Goal: Transaction & Acquisition: Book appointment/travel/reservation

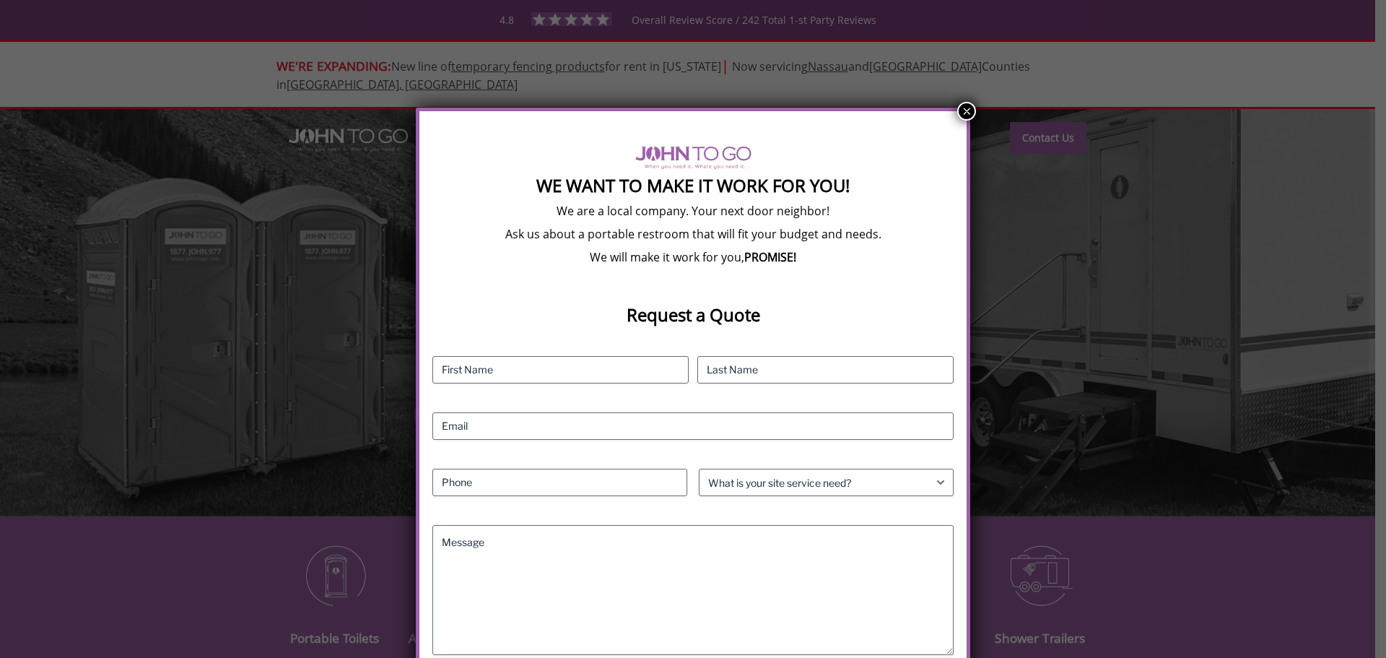
click at [963, 102] on button "×" at bounding box center [966, 111] width 19 height 19
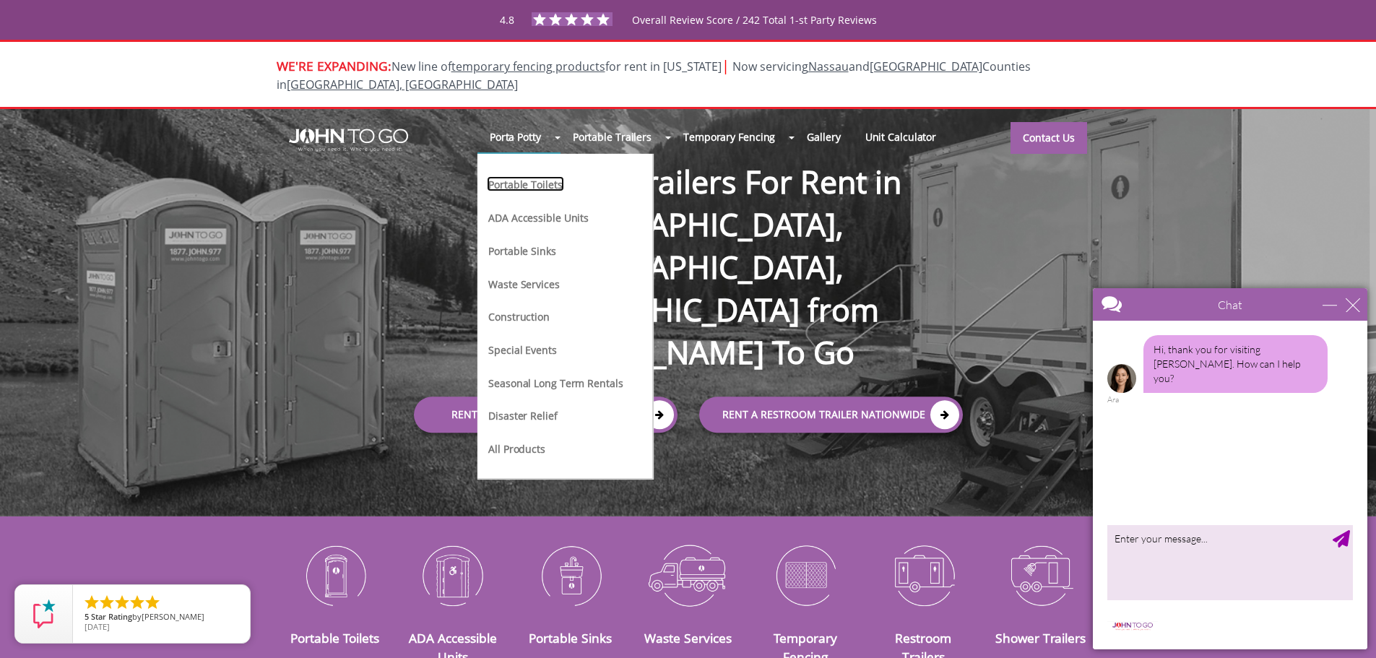
click at [544, 176] on link "Portable Toilets" at bounding box center [525, 183] width 77 height 15
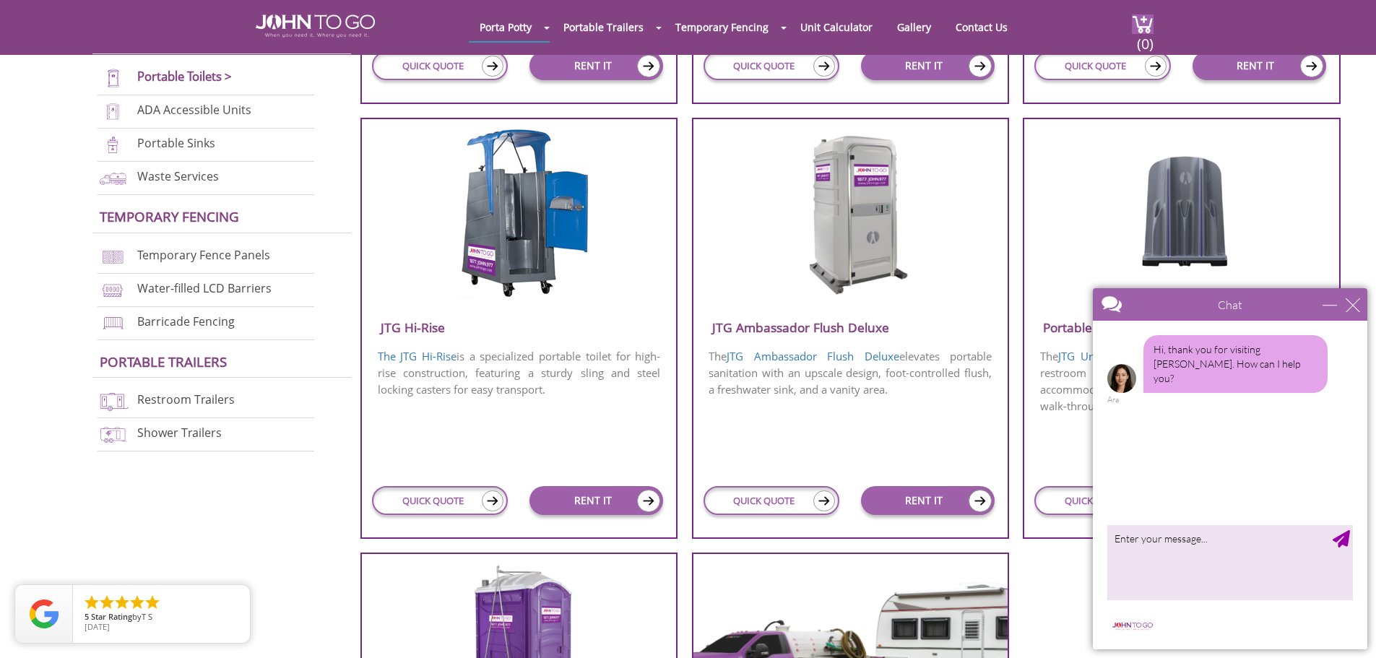
scroll to position [939, 0]
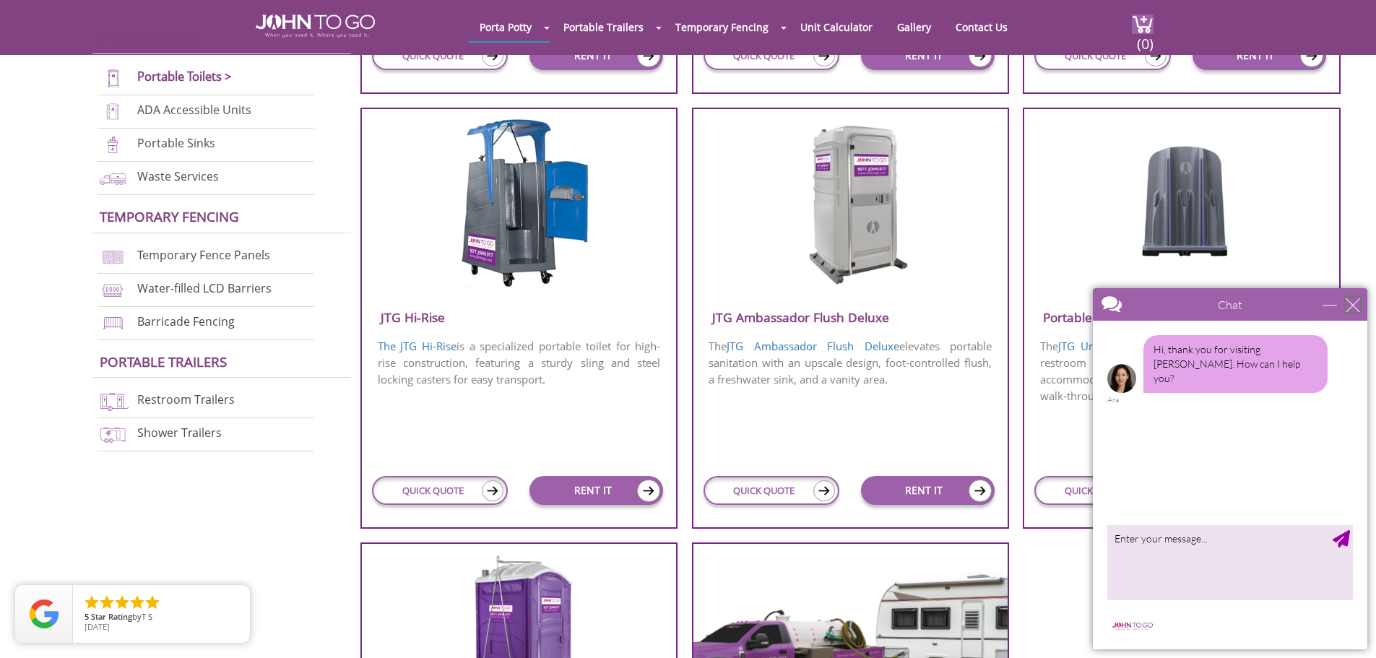
click at [1347, 305] on div "close" at bounding box center [1352, 304] width 14 height 14
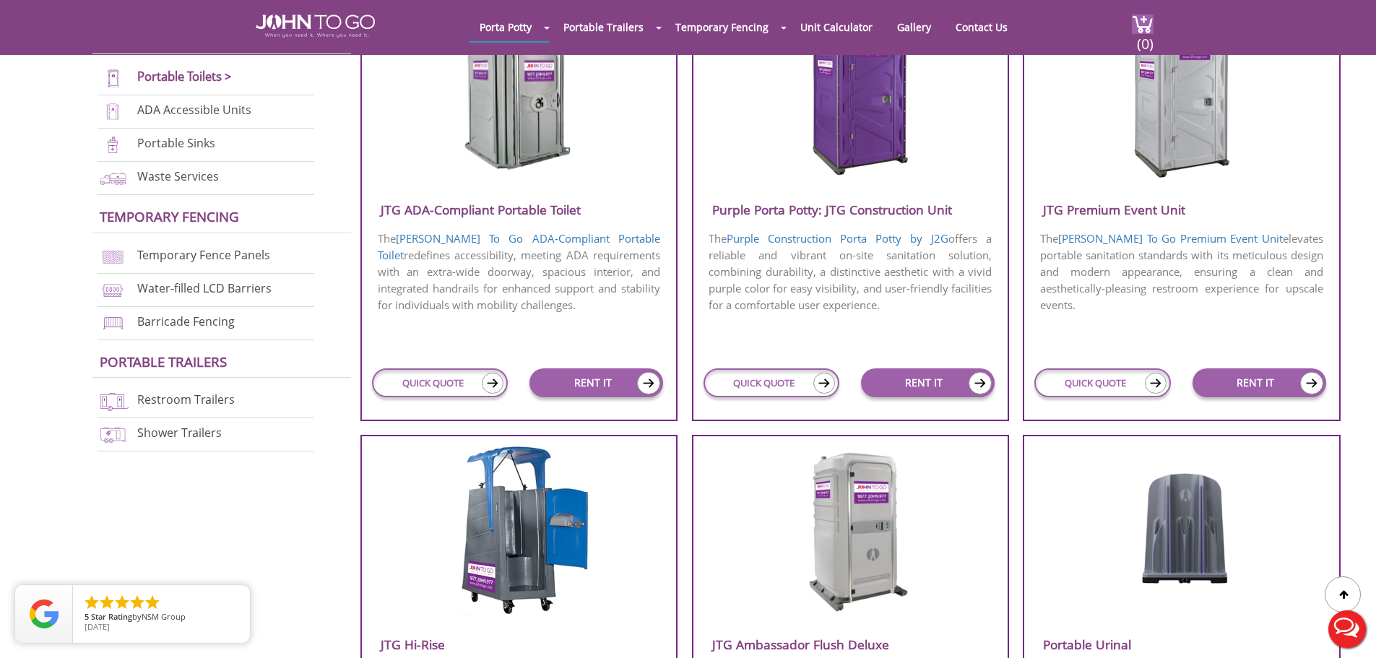
scroll to position [505, 0]
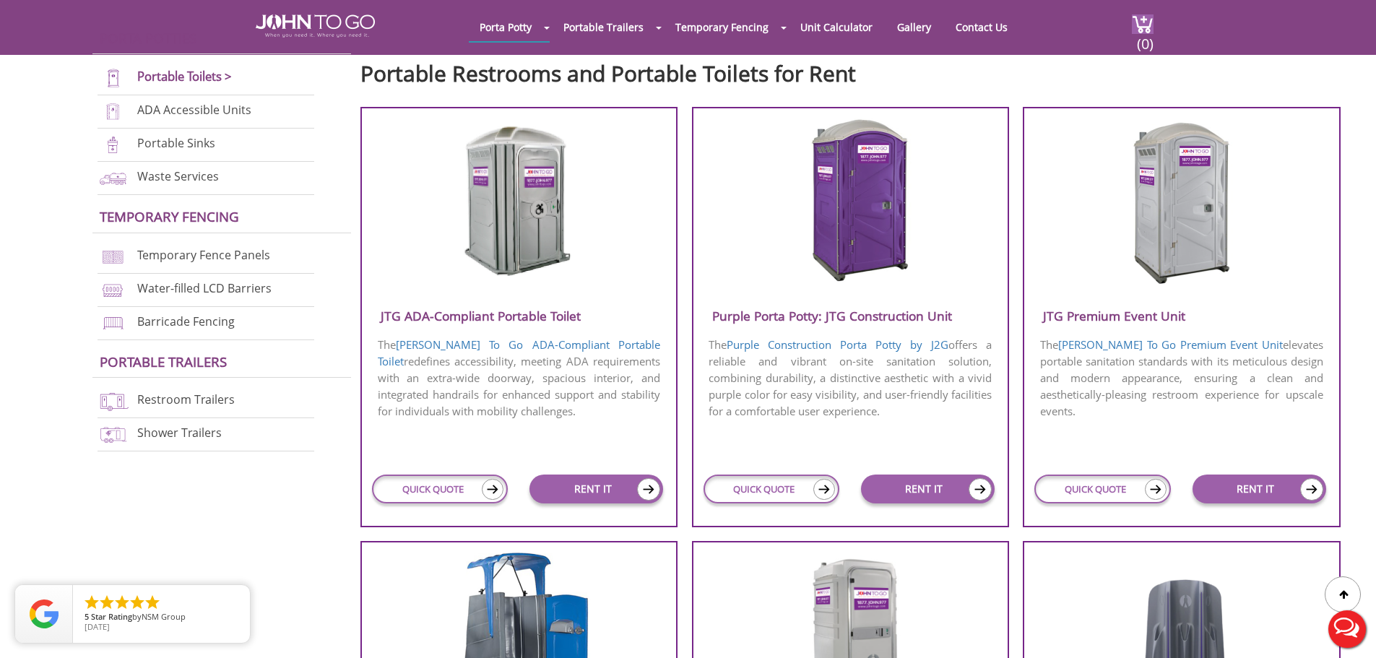
click at [1174, 227] on img at bounding box center [1181, 201] width 138 height 166
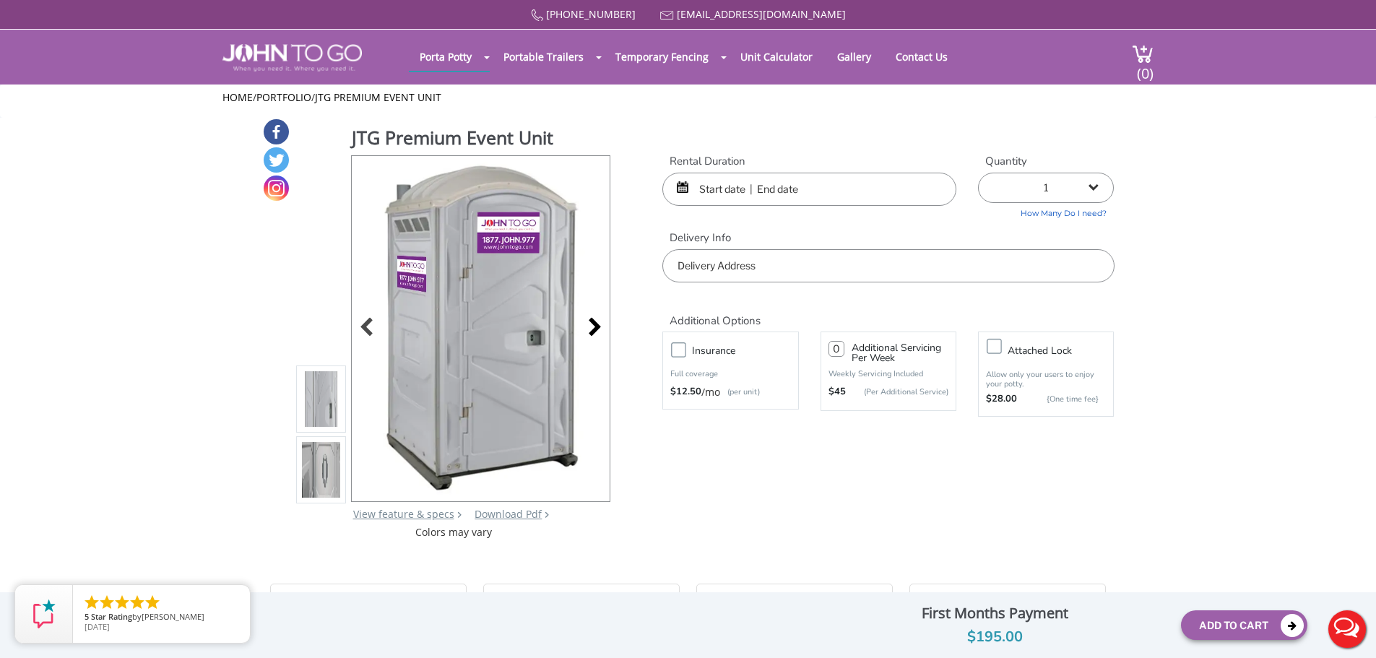
click at [597, 329] on div at bounding box center [591, 328] width 20 height 20
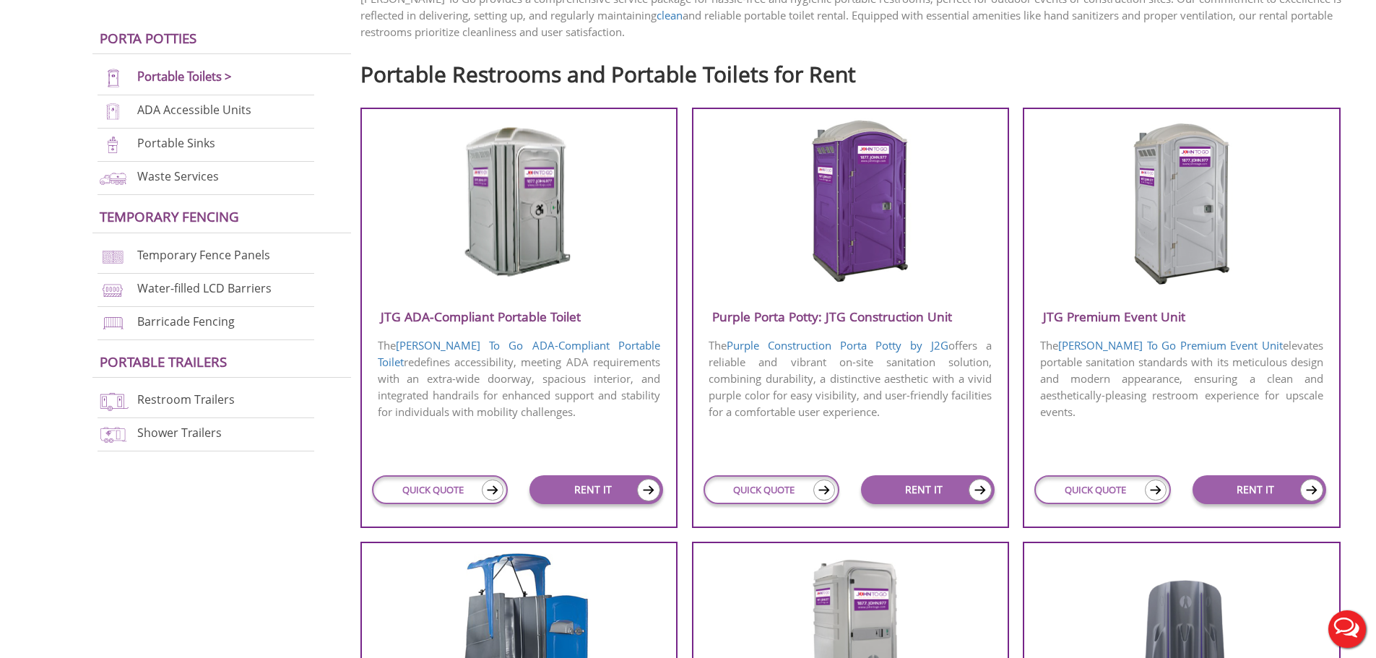
scroll to position [505, 0]
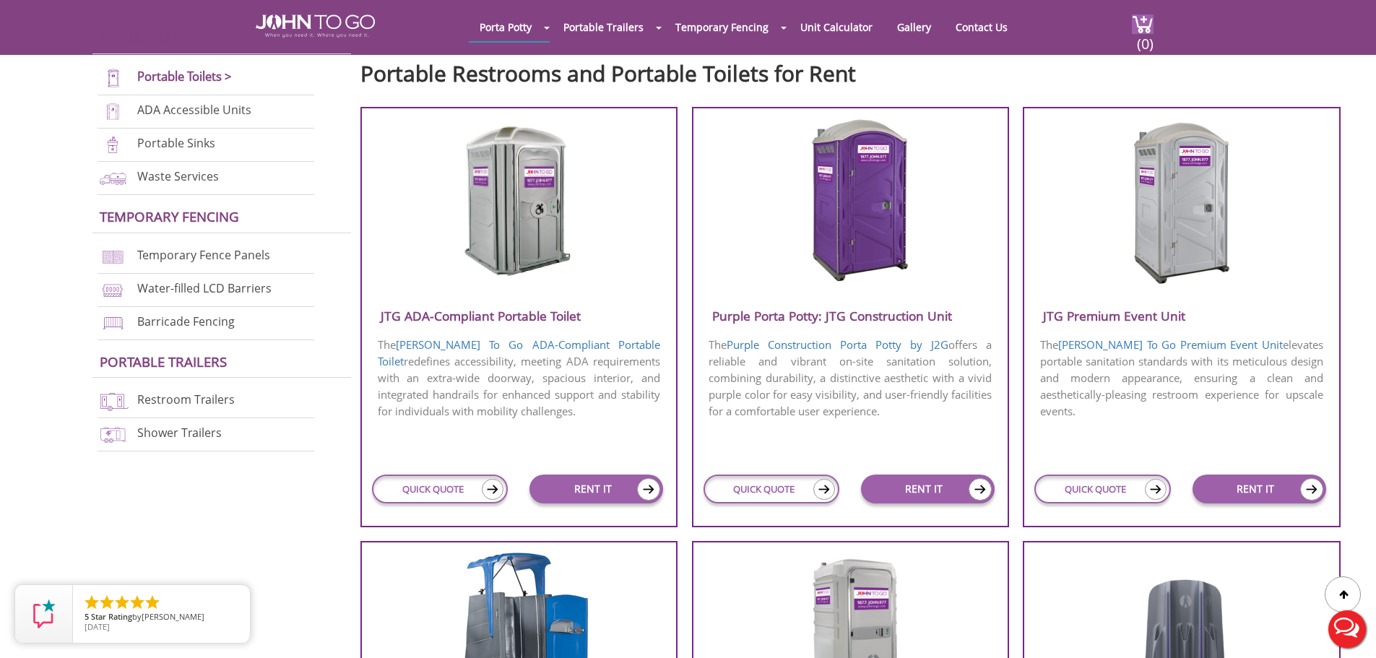
click at [520, 251] on img at bounding box center [519, 201] width 138 height 166
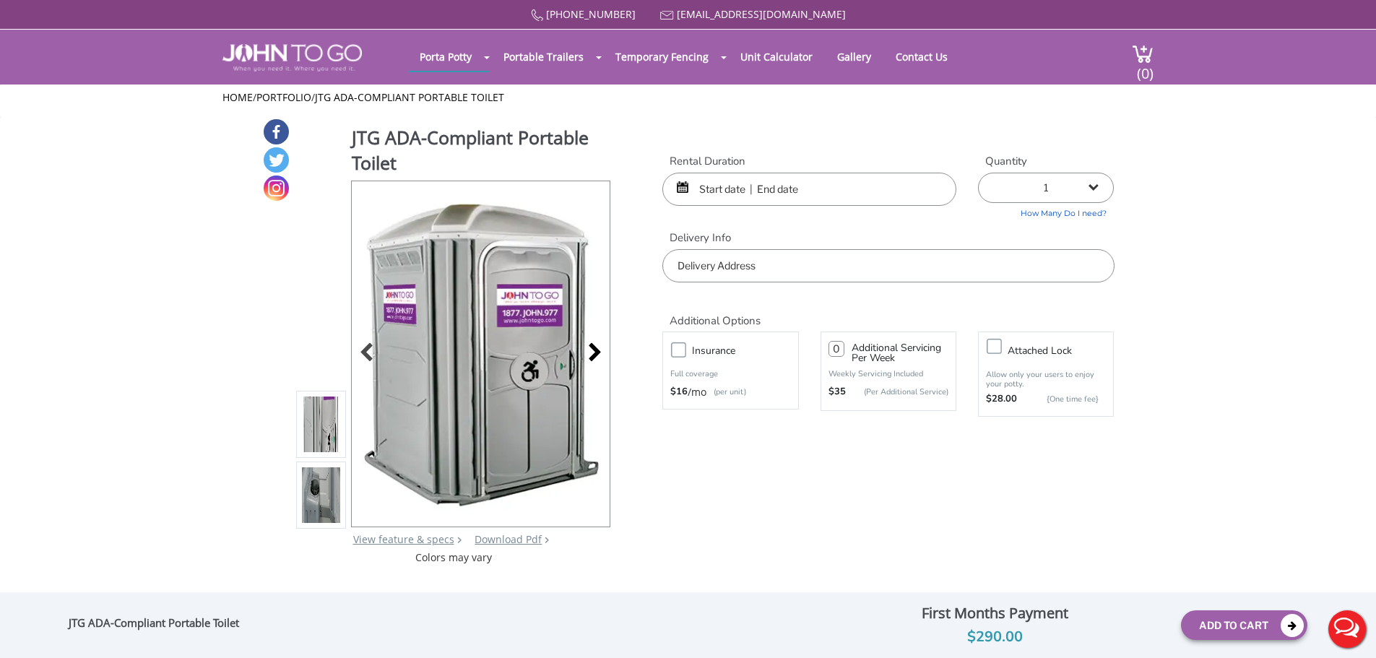
click at [591, 349] on div at bounding box center [591, 354] width 20 height 20
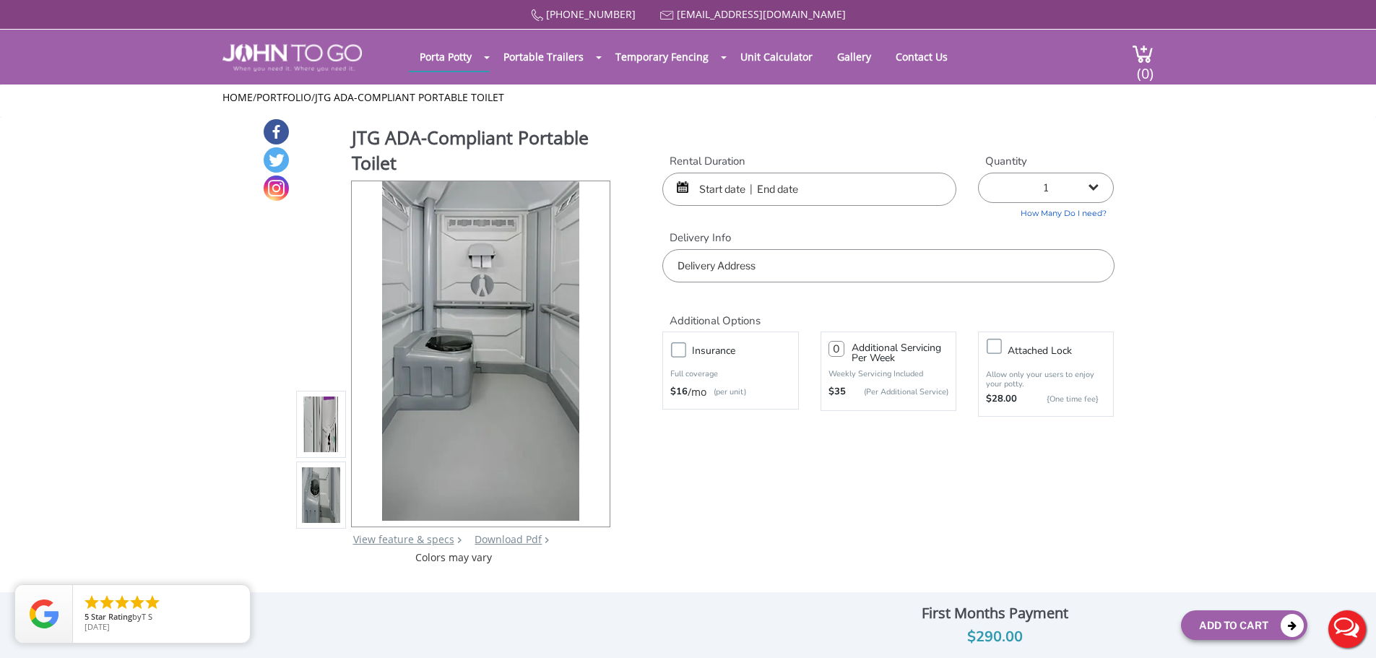
click at [884, 180] on input "text" at bounding box center [809, 189] width 294 height 33
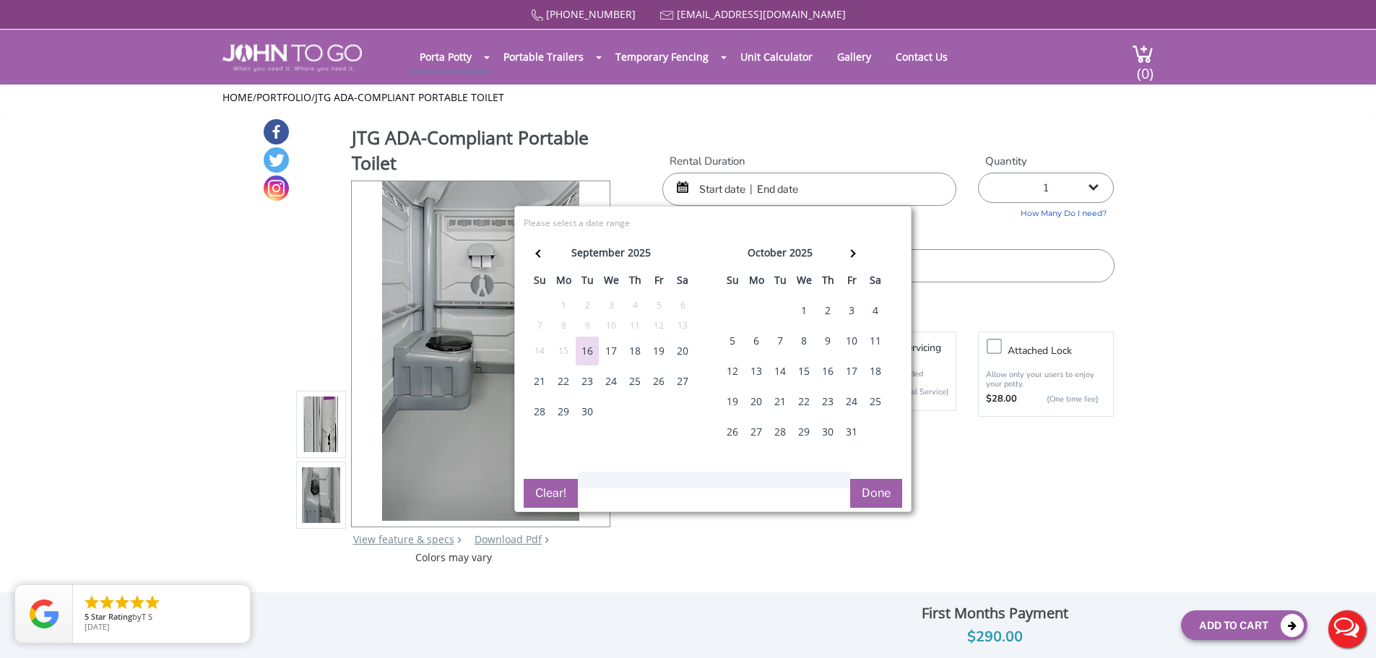
click at [586, 352] on div "16" at bounding box center [586, 350] width 23 height 29
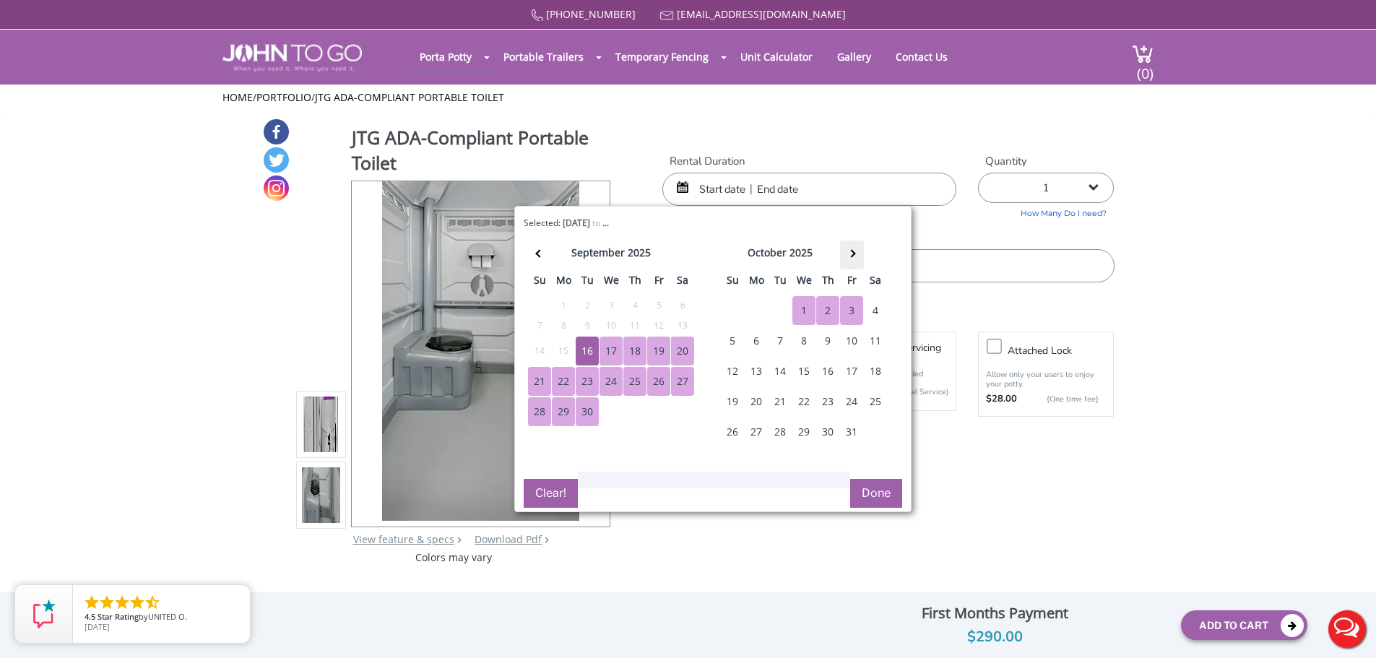
click at [855, 253] on th at bounding box center [852, 254] width 24 height 29
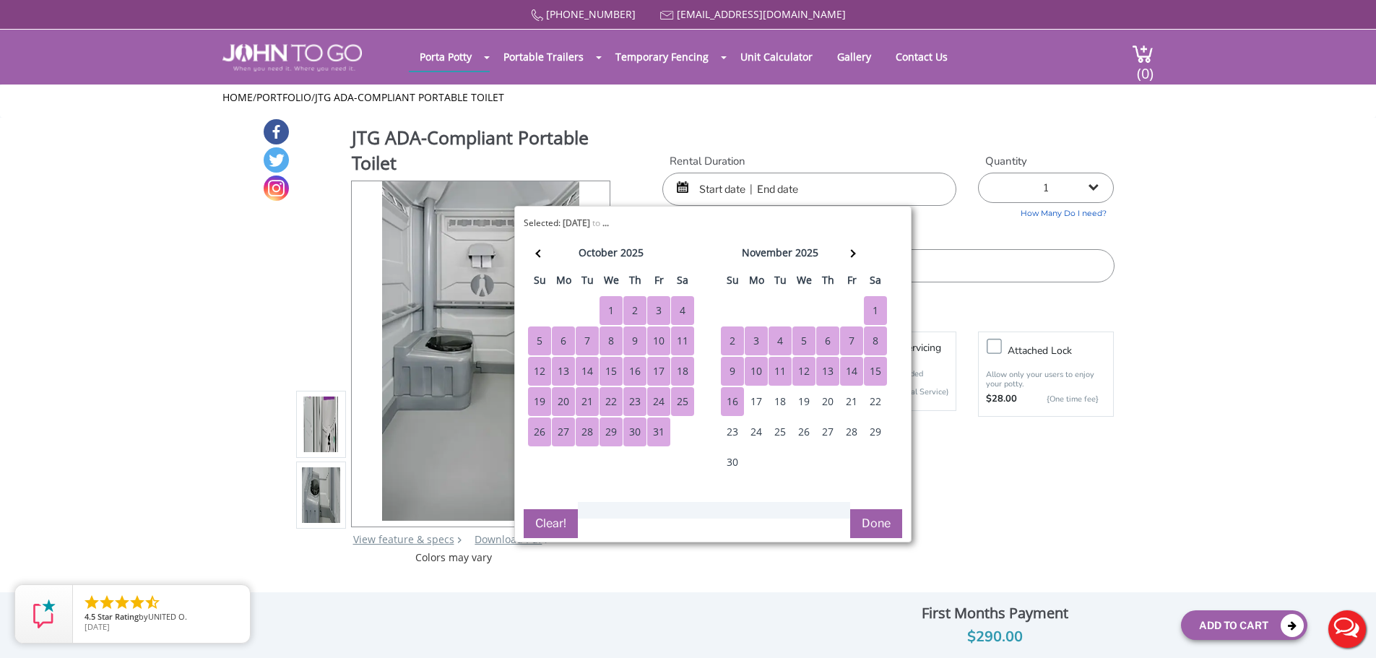
click at [740, 400] on div "16" at bounding box center [732, 401] width 23 height 29
type input "09/16/2025 to 11/16/2025"
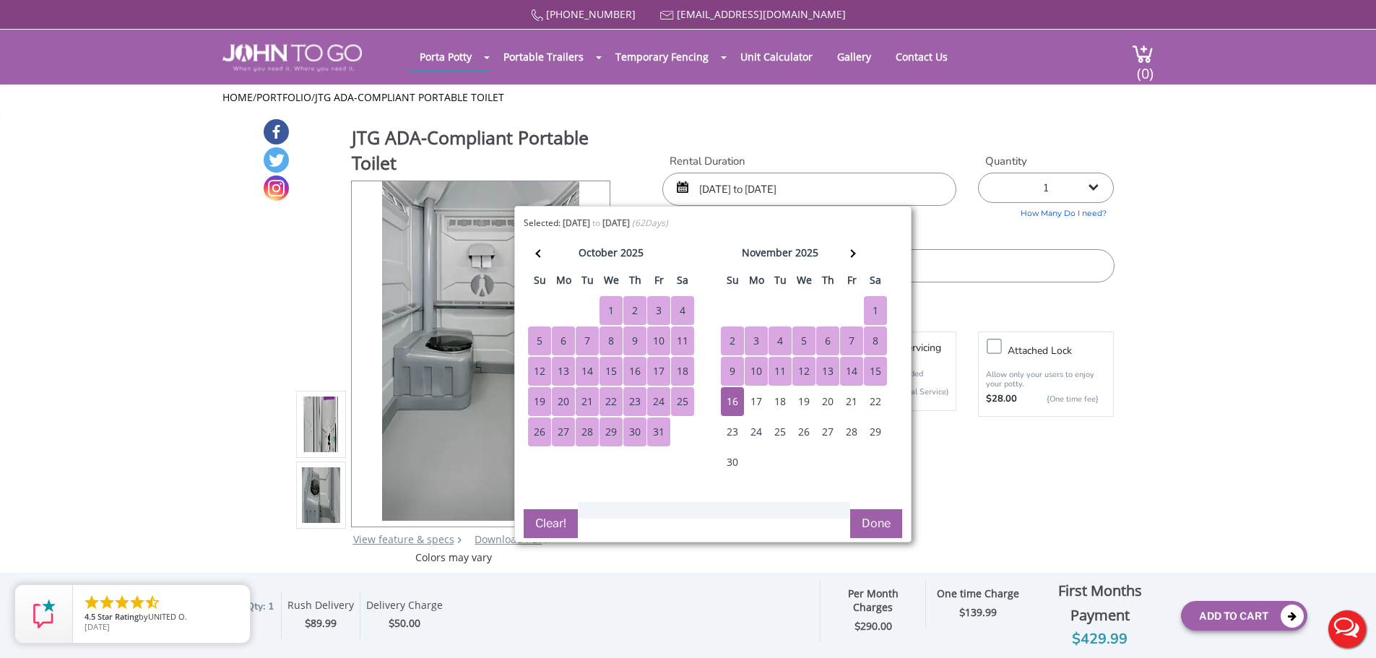
click at [882, 520] on button "Done" at bounding box center [876, 523] width 52 height 29
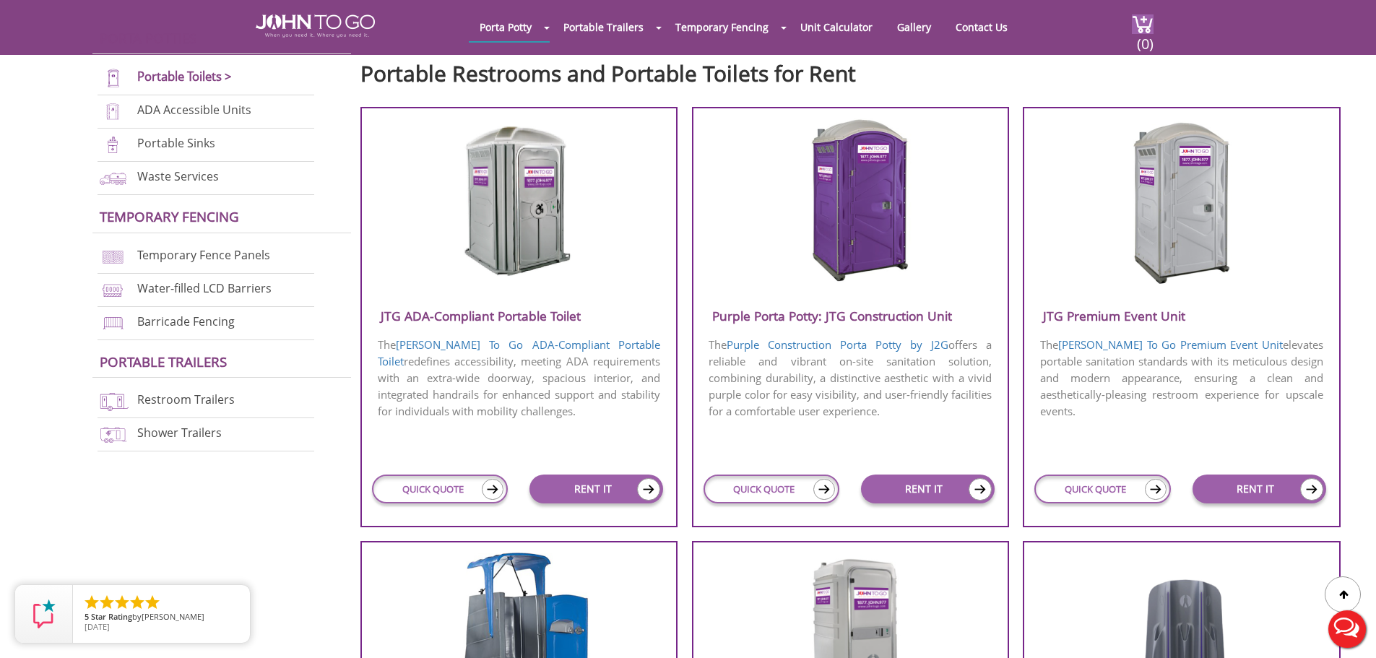
click at [860, 170] on img at bounding box center [850, 201] width 138 height 166
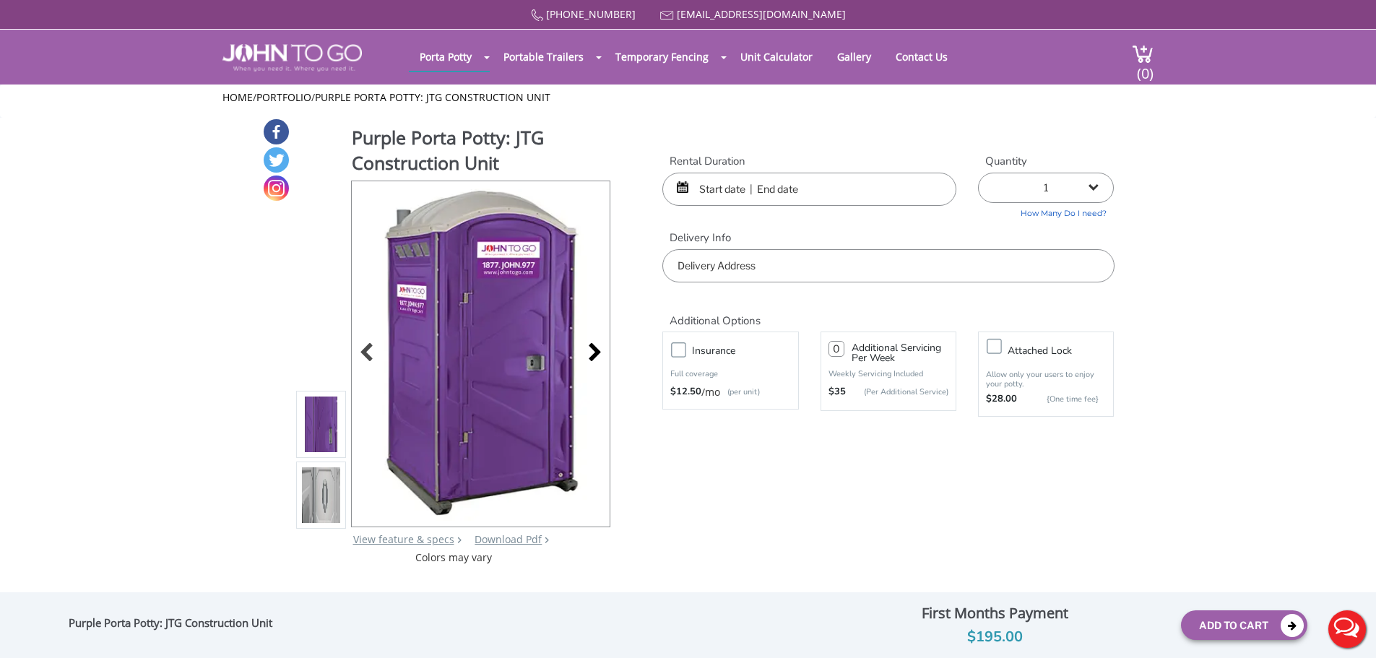
click at [591, 348] on div at bounding box center [591, 354] width 20 height 20
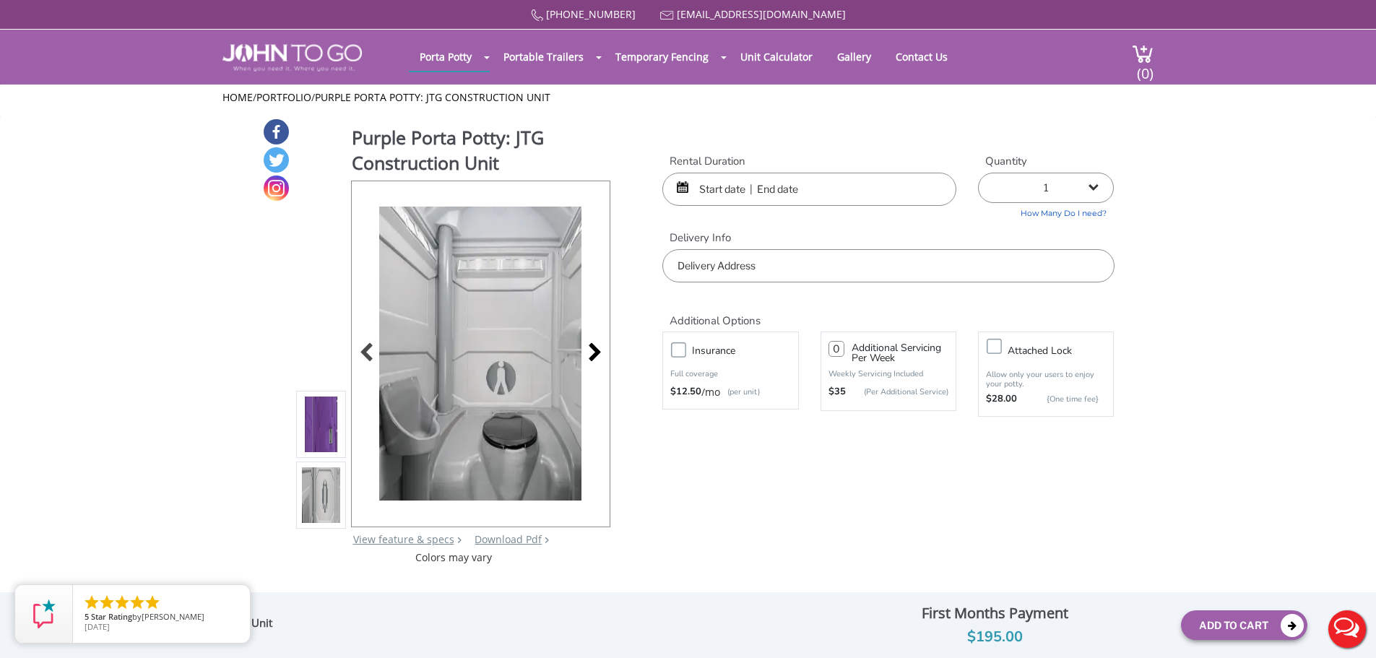
click at [591, 348] on div at bounding box center [591, 354] width 20 height 20
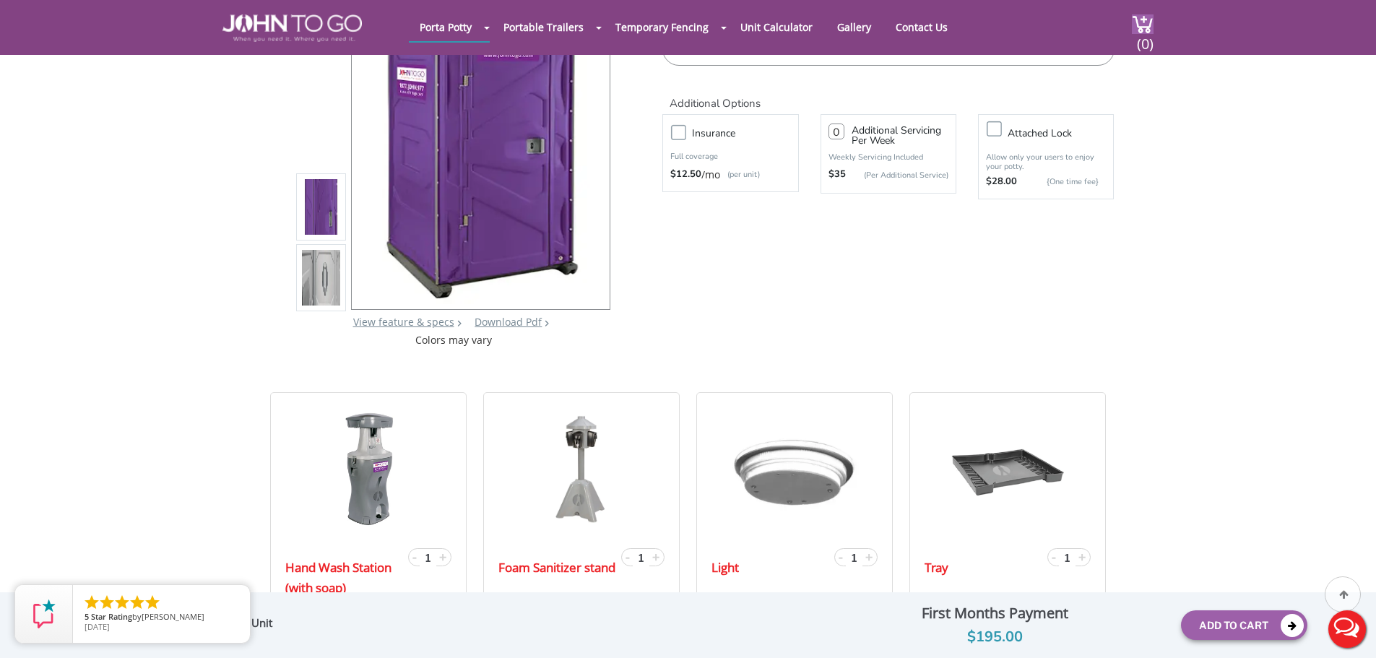
scroll to position [202, 0]
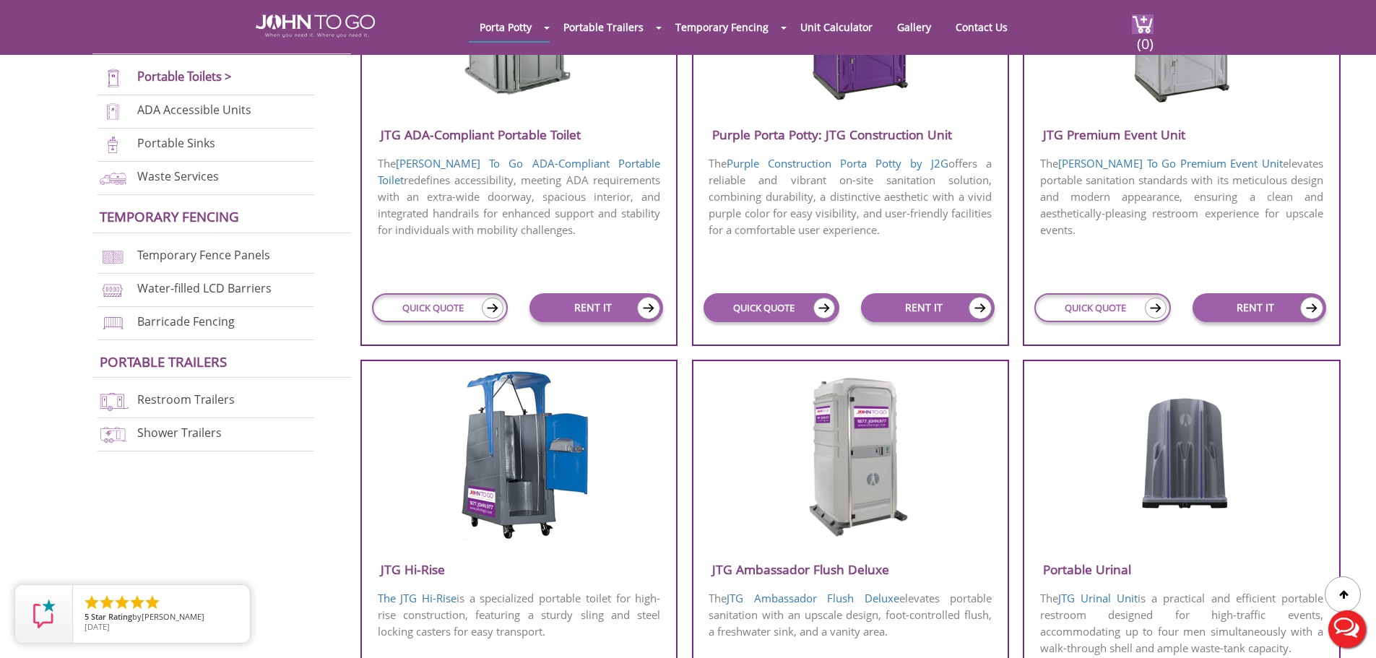
scroll to position [722, 0]
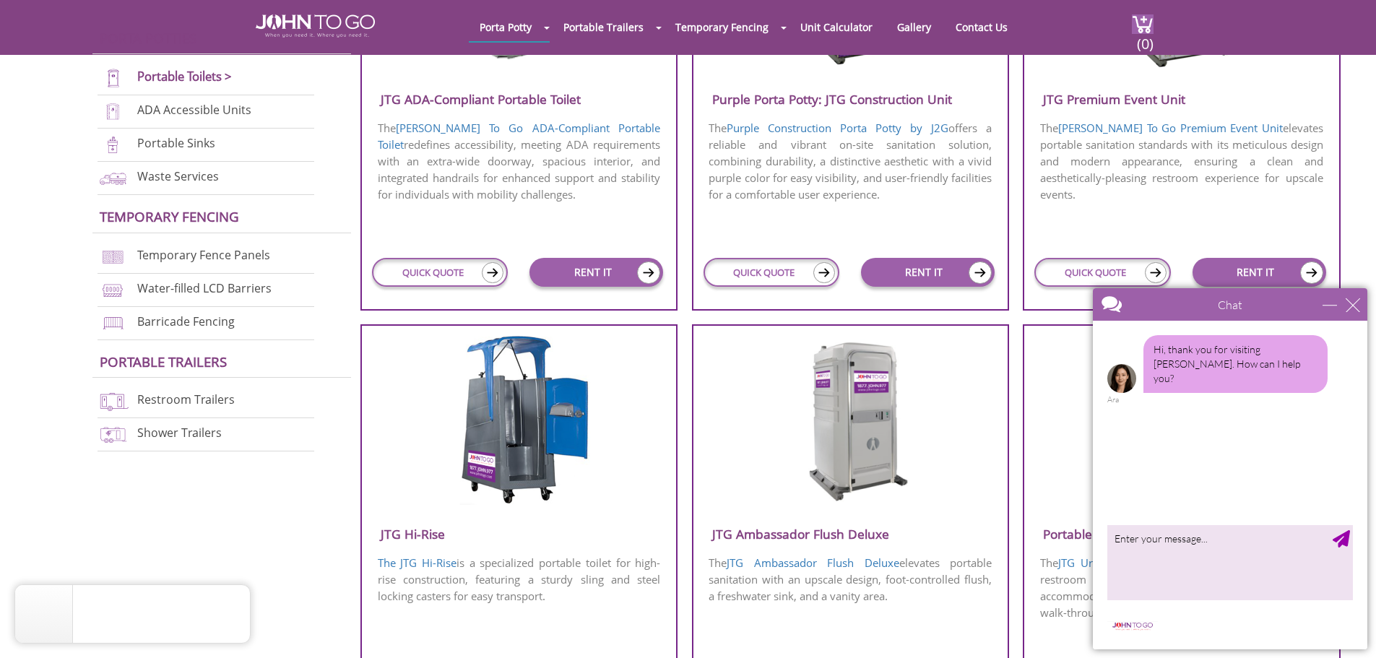
click at [848, 438] on img at bounding box center [850, 419] width 138 height 166
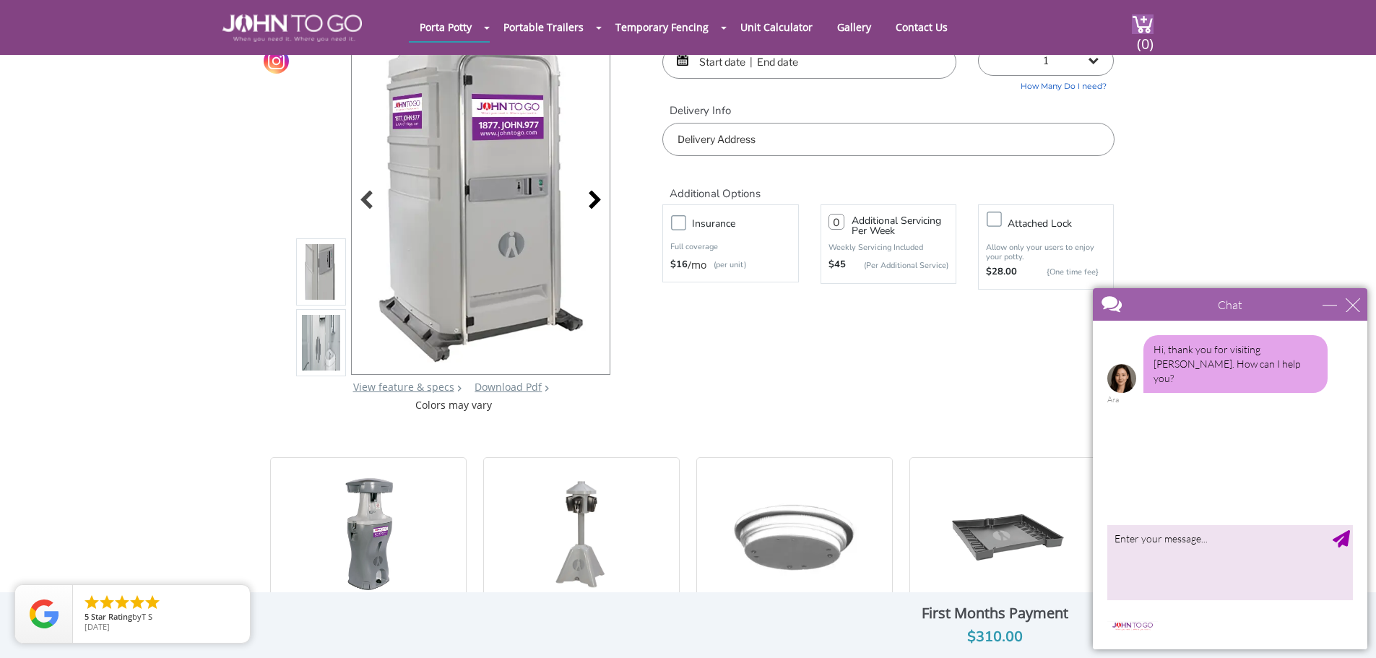
click at [596, 197] on div at bounding box center [591, 201] width 20 height 20
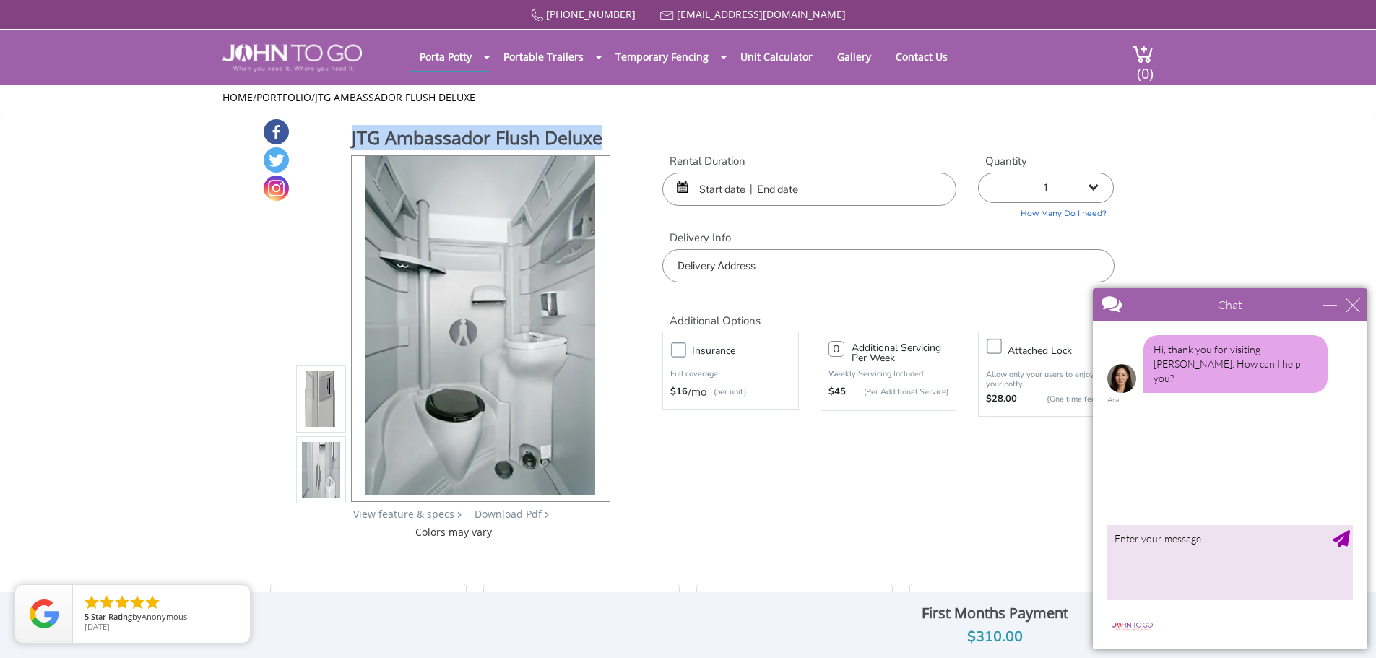
drag, startPoint x: 607, startPoint y: 139, endPoint x: 351, endPoint y: 137, distance: 256.3
click at [352, 137] on h1 "JTG Ambassador Flush Deluxe" at bounding box center [482, 139] width 260 height 29
copy h1 "JTG Ambassador Flush Deluxe"
click at [440, 195] on img at bounding box center [480, 326] width 230 height 340
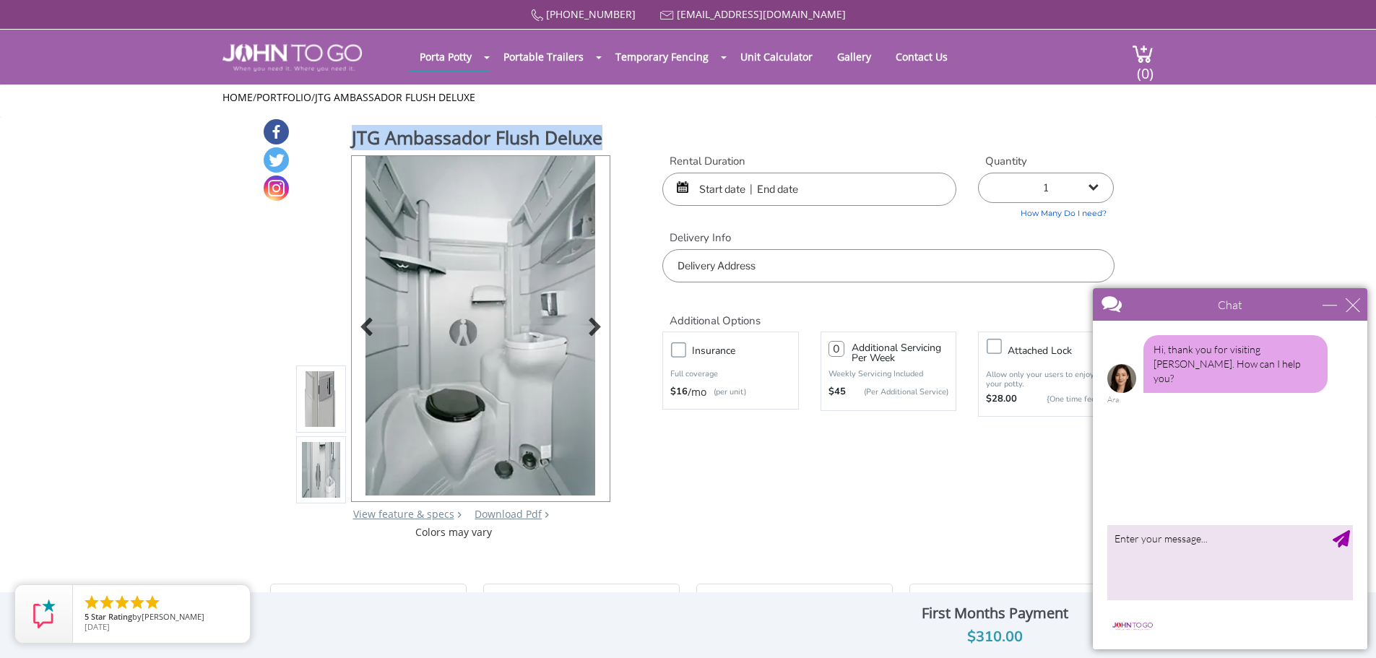
click at [454, 188] on img at bounding box center [480, 326] width 230 height 340
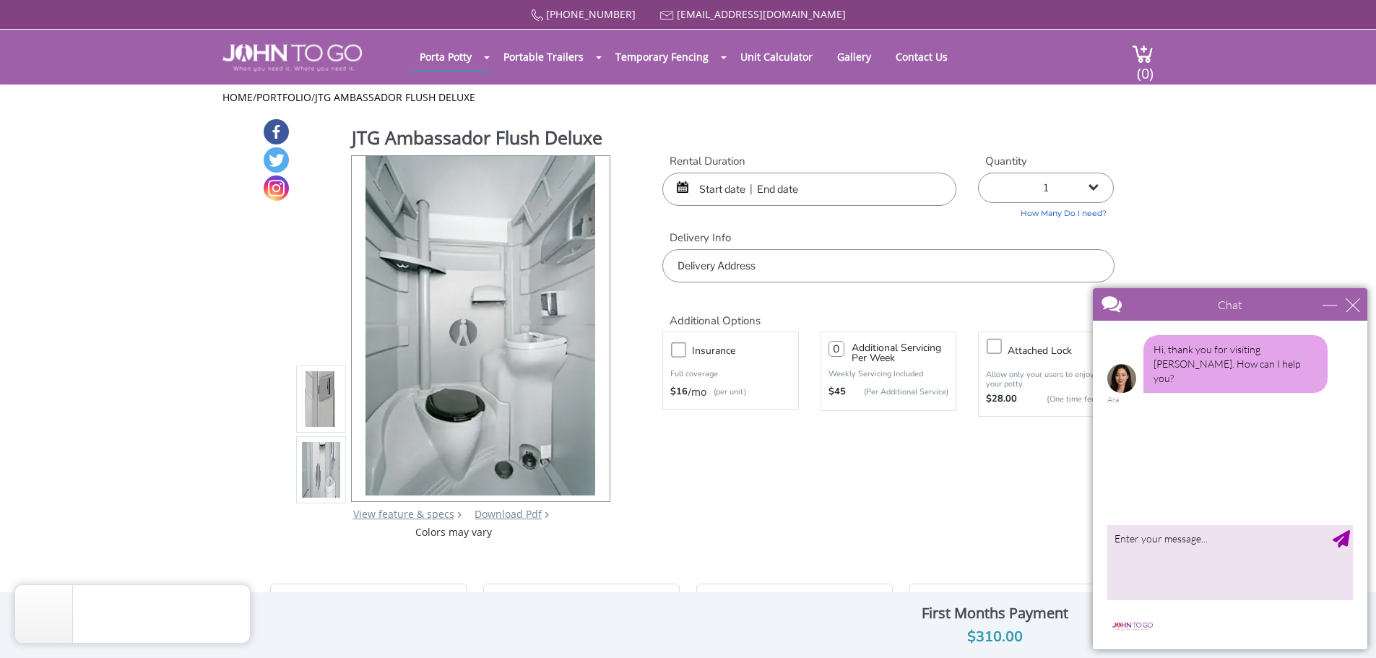
click at [638, 204] on div "JTG Ambassador Flush Deluxe View feature & specs Download Pdf Product PDF Addon…" at bounding box center [688, 329] width 852 height 422
click at [750, 175] on input "text" at bounding box center [809, 189] width 294 height 33
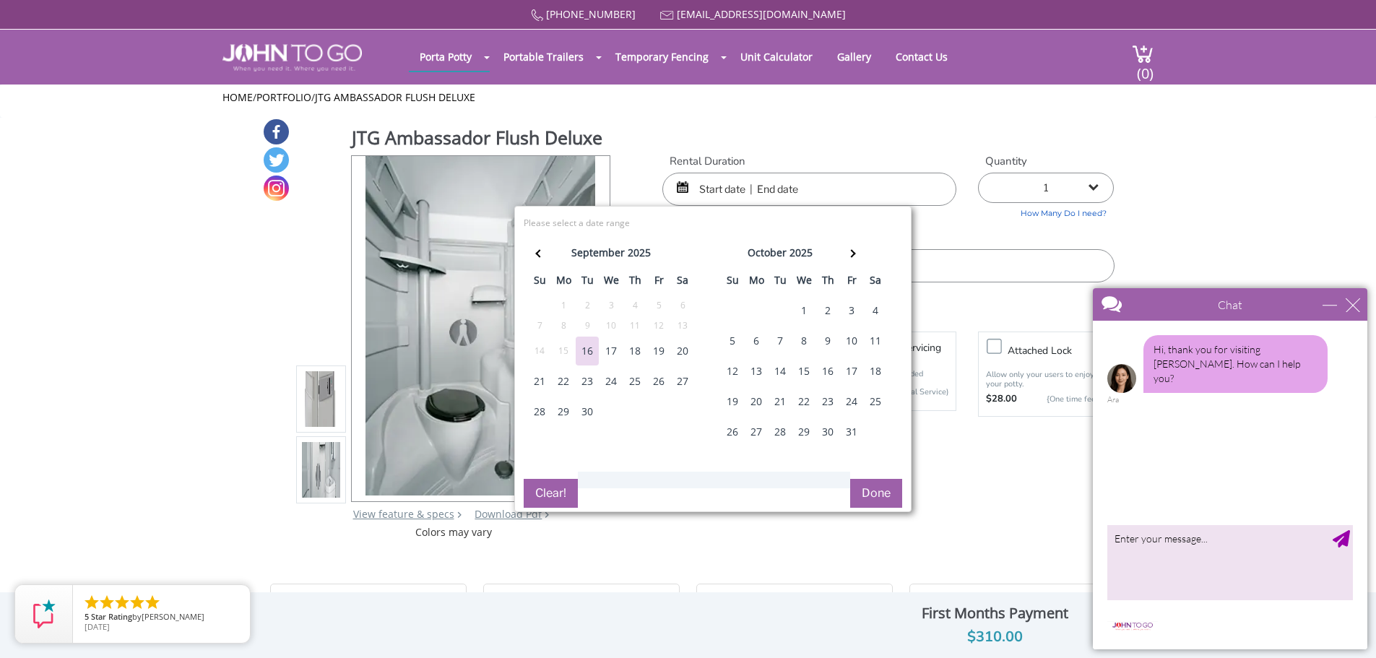
click at [595, 354] on div "16" at bounding box center [586, 350] width 23 height 29
click at [858, 253] on th at bounding box center [852, 254] width 24 height 29
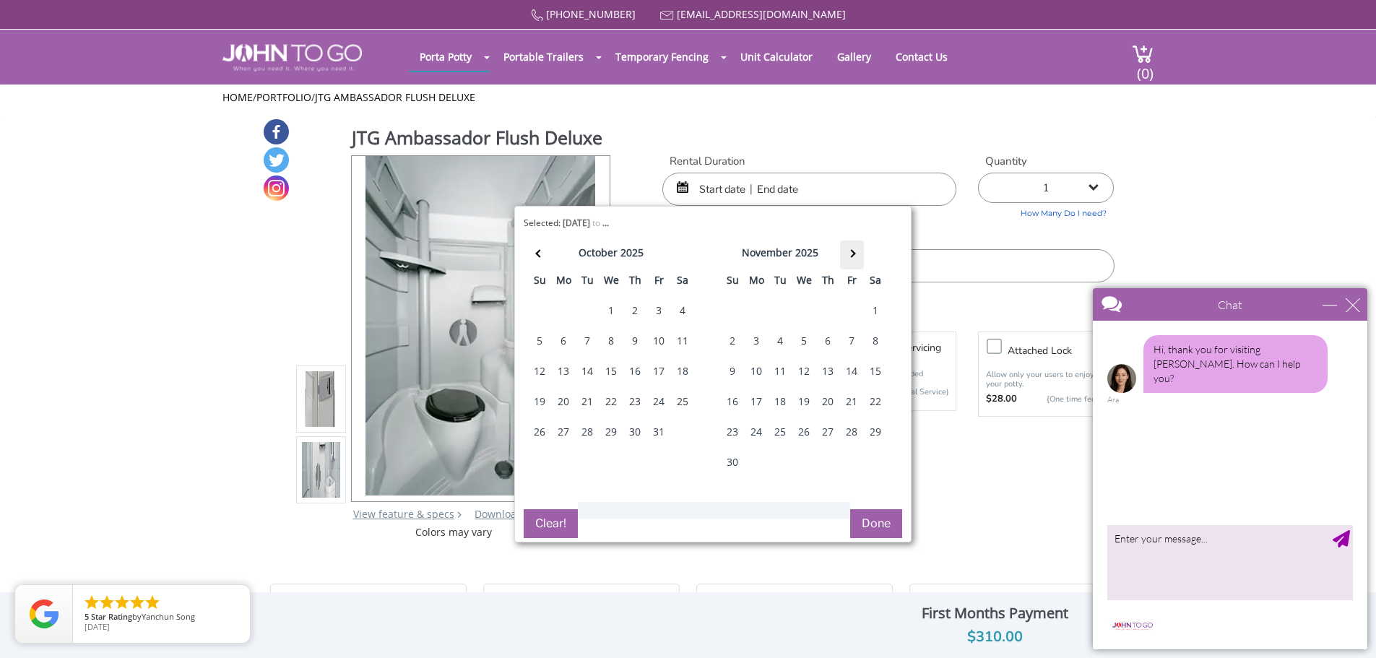
click at [858, 253] on th at bounding box center [852, 254] width 24 height 29
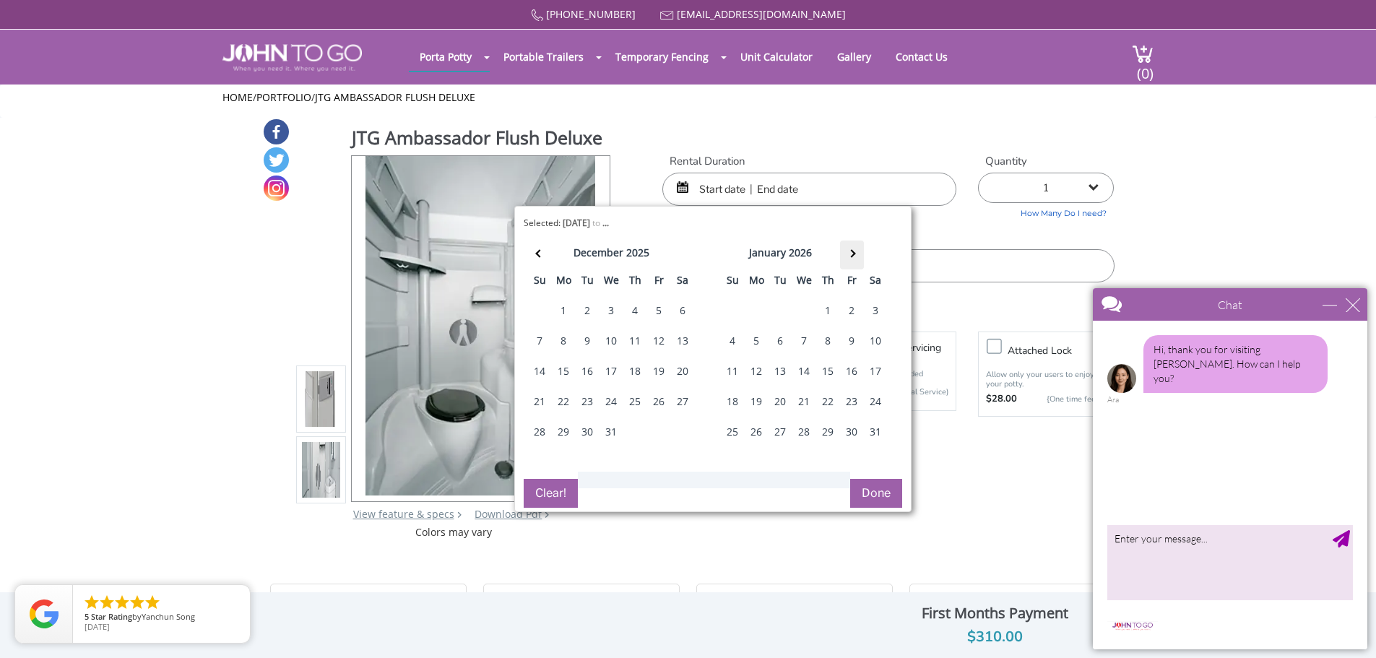
click at [858, 253] on th at bounding box center [852, 254] width 24 height 29
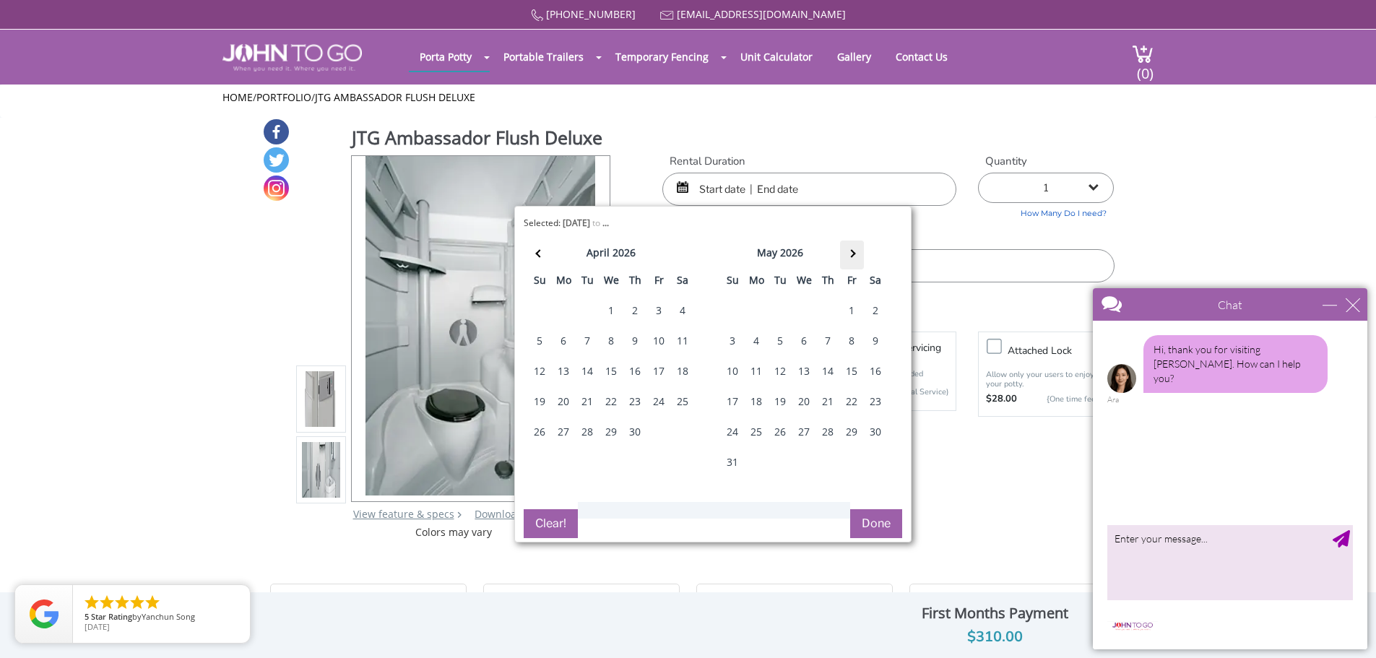
click at [858, 253] on th at bounding box center [852, 254] width 24 height 29
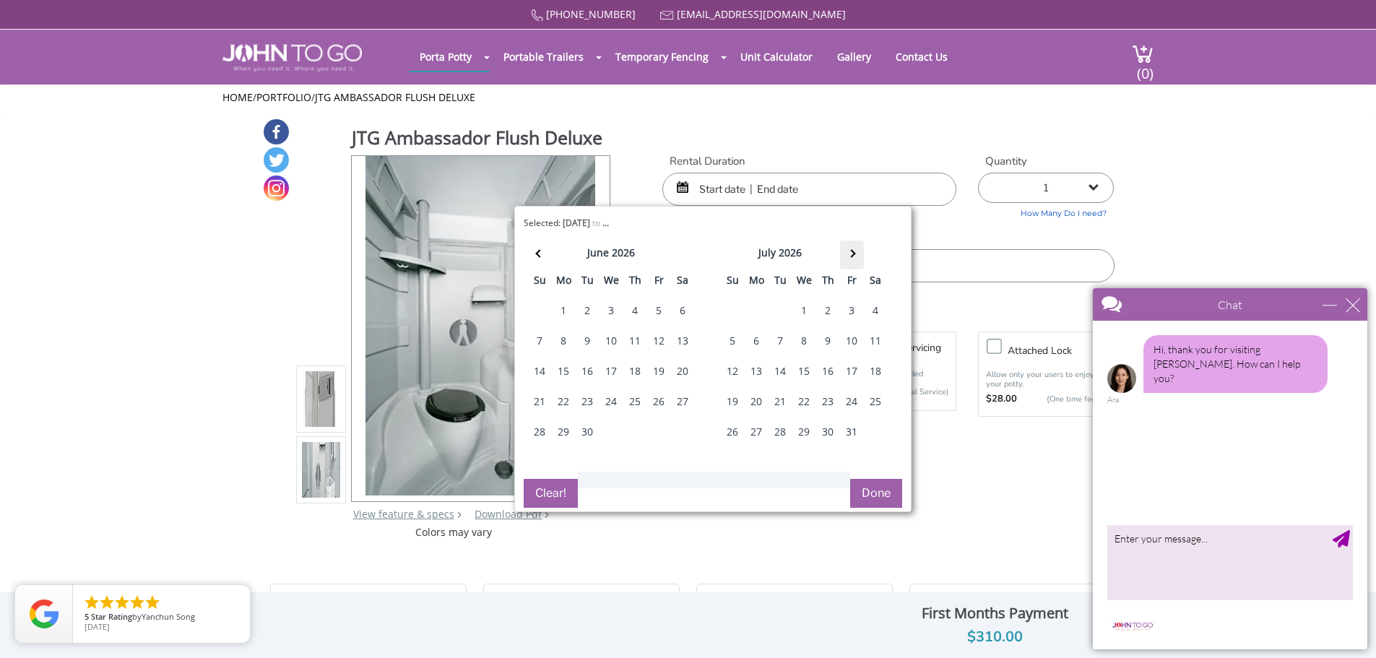
click at [858, 253] on th at bounding box center [852, 254] width 24 height 29
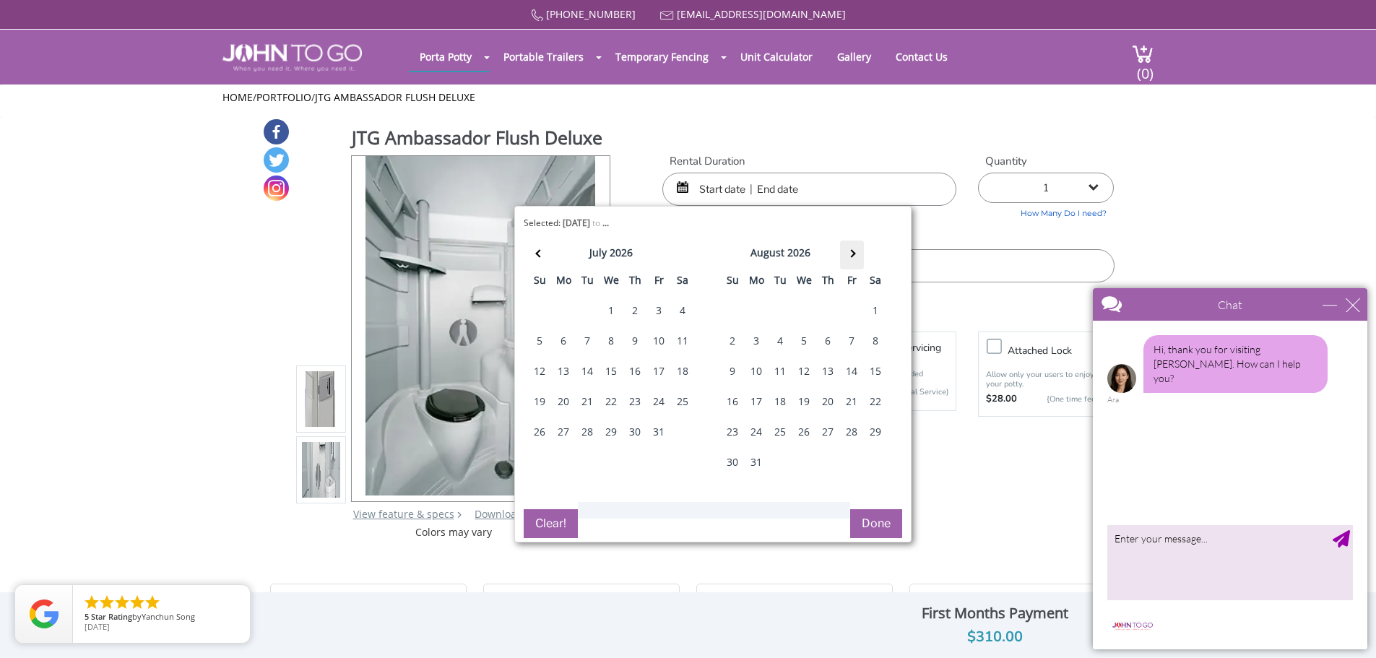
click at [858, 253] on th at bounding box center [852, 254] width 24 height 29
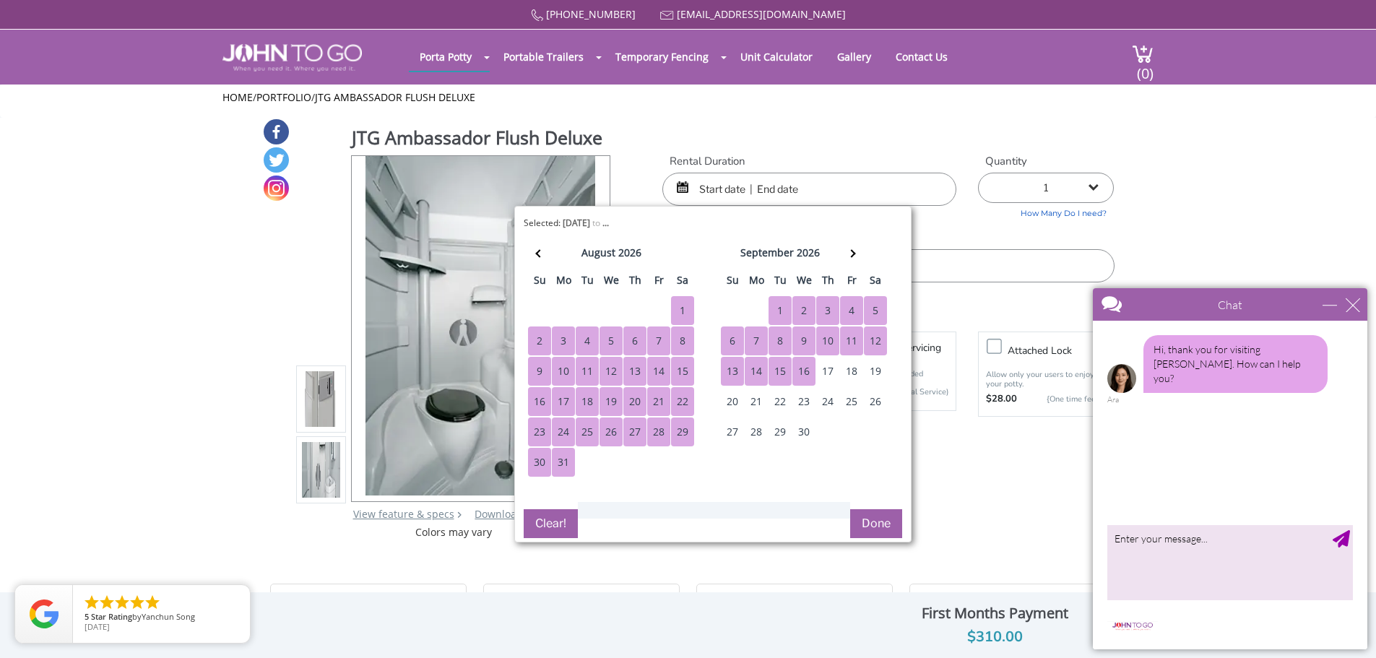
click at [802, 370] on div "16" at bounding box center [803, 371] width 23 height 29
type input "09/16/2025 to 09/16/2026"
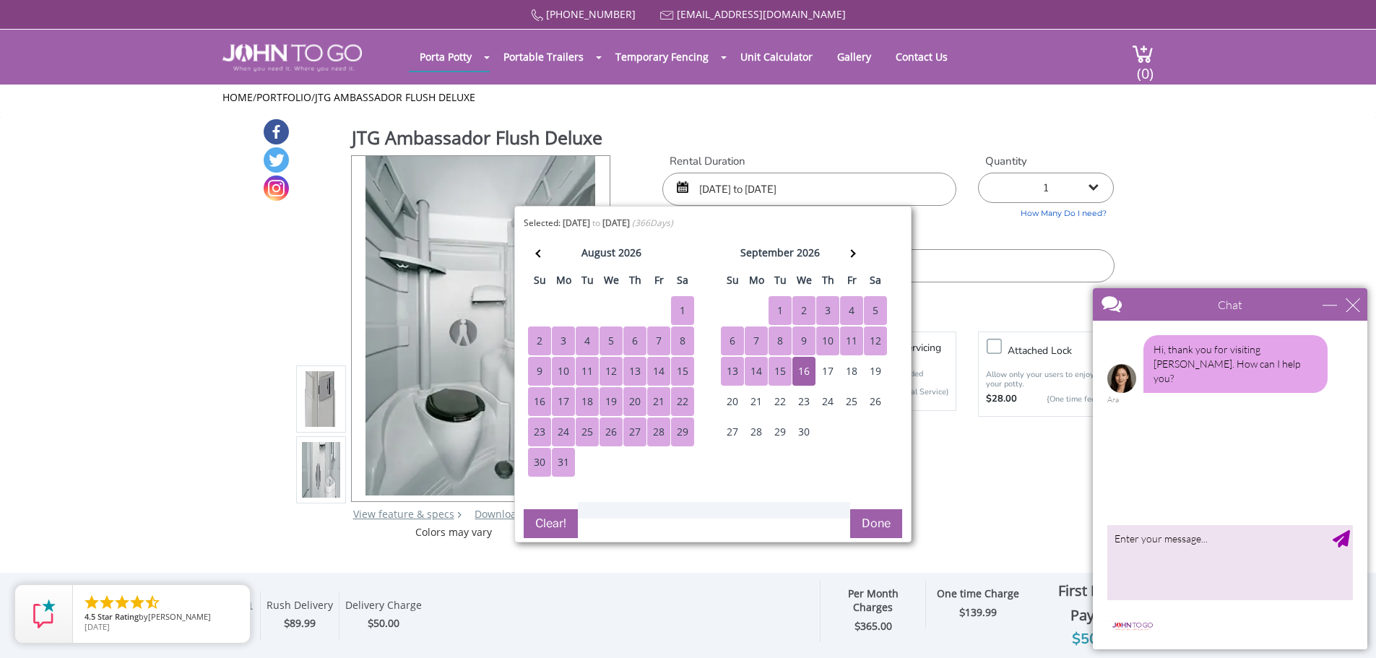
click at [861, 516] on button "Done" at bounding box center [876, 523] width 52 height 29
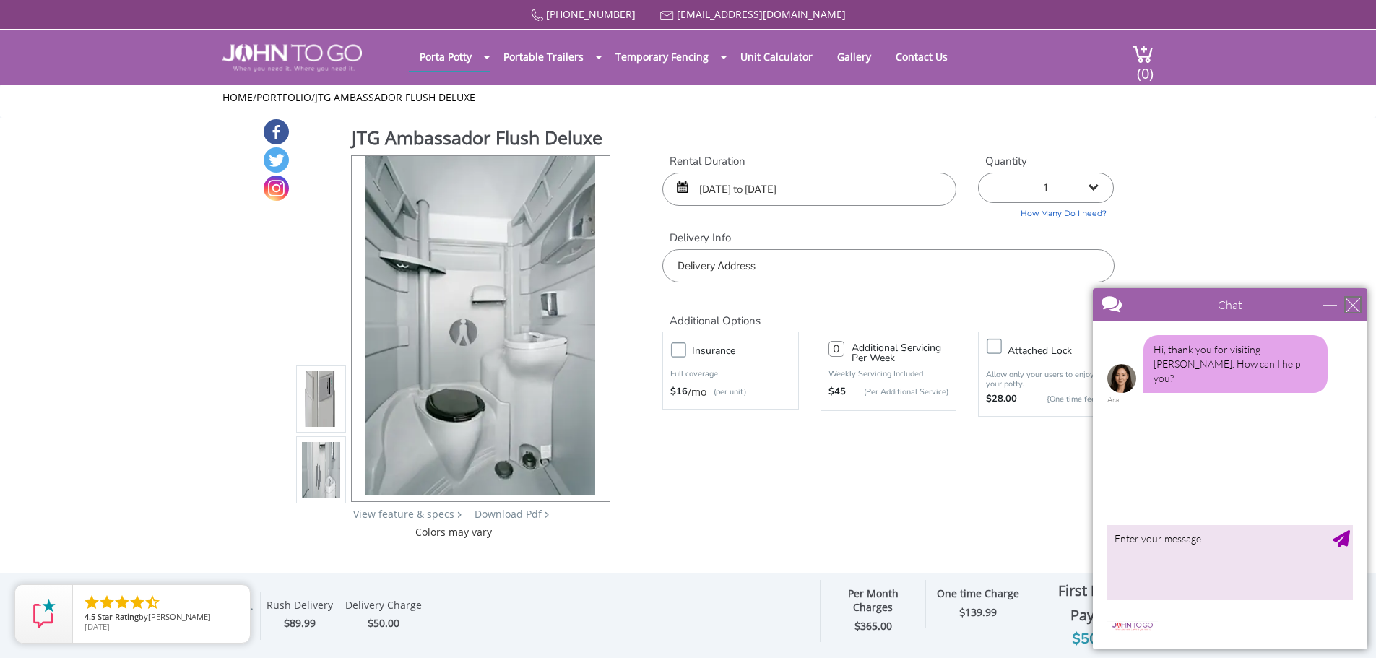
click at [1352, 300] on div "close" at bounding box center [1352, 304] width 14 height 14
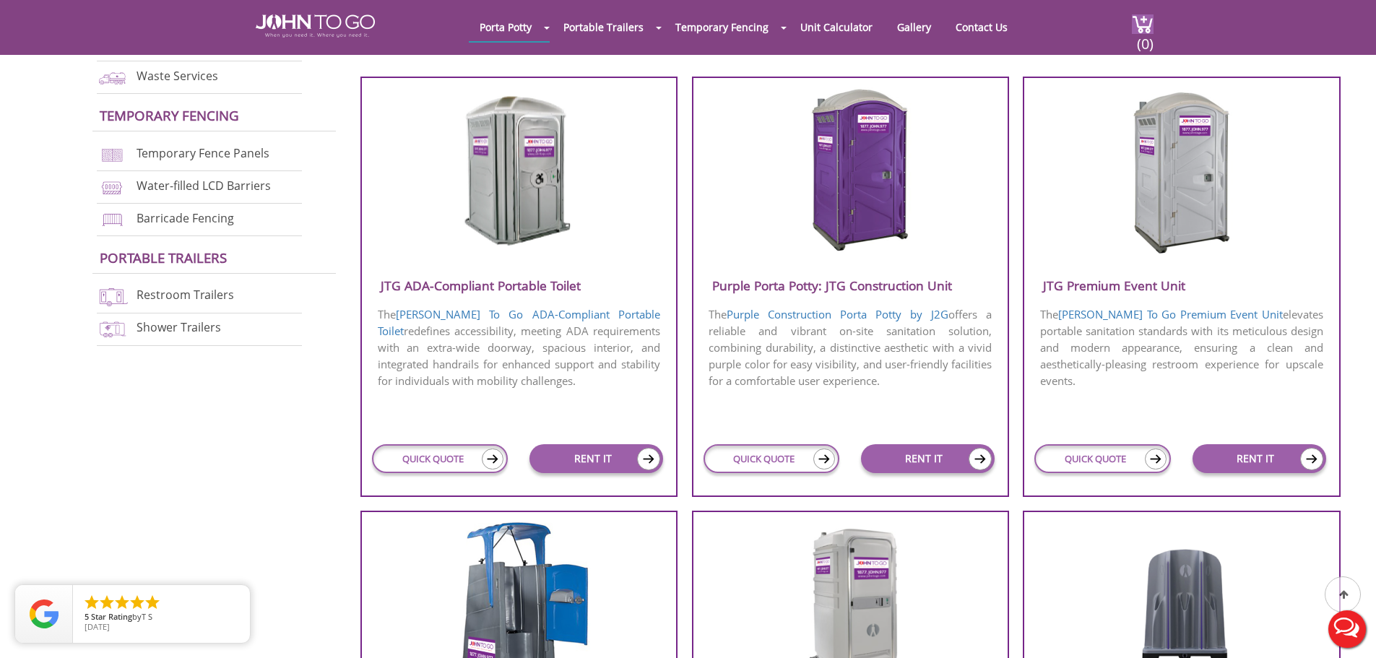
scroll to position [578, 0]
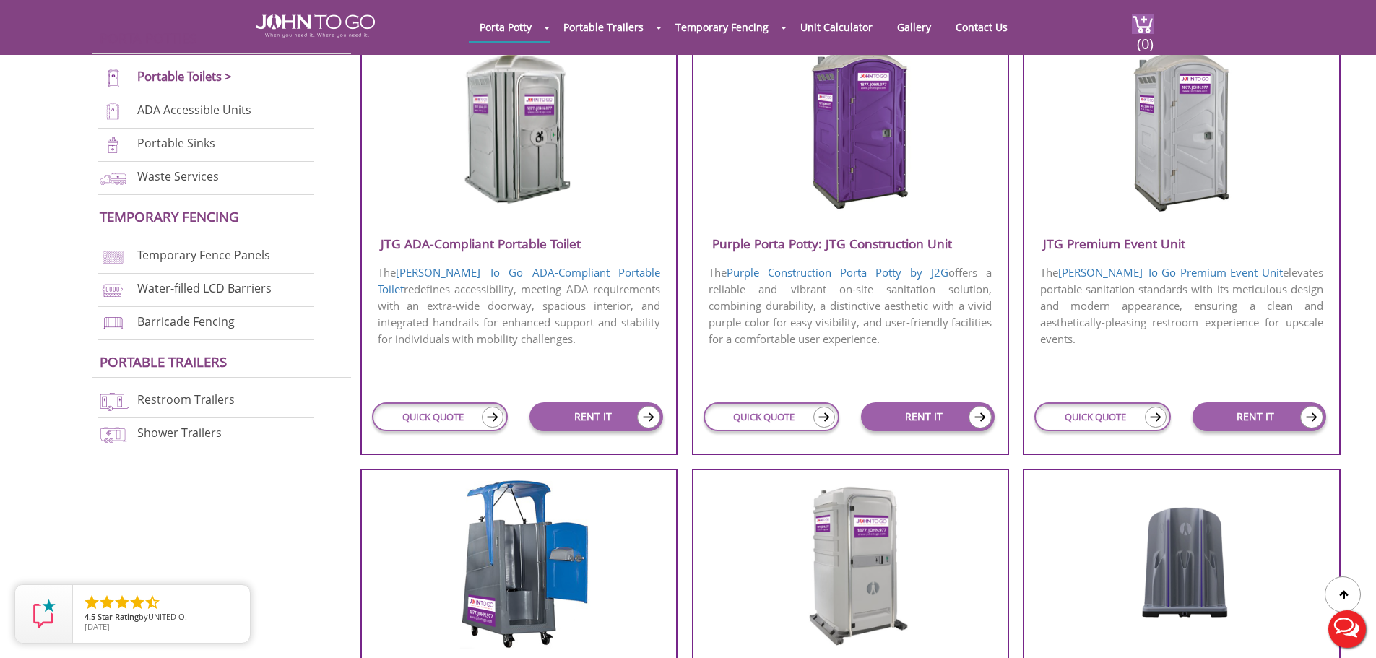
click at [1165, 149] on img at bounding box center [1181, 128] width 138 height 166
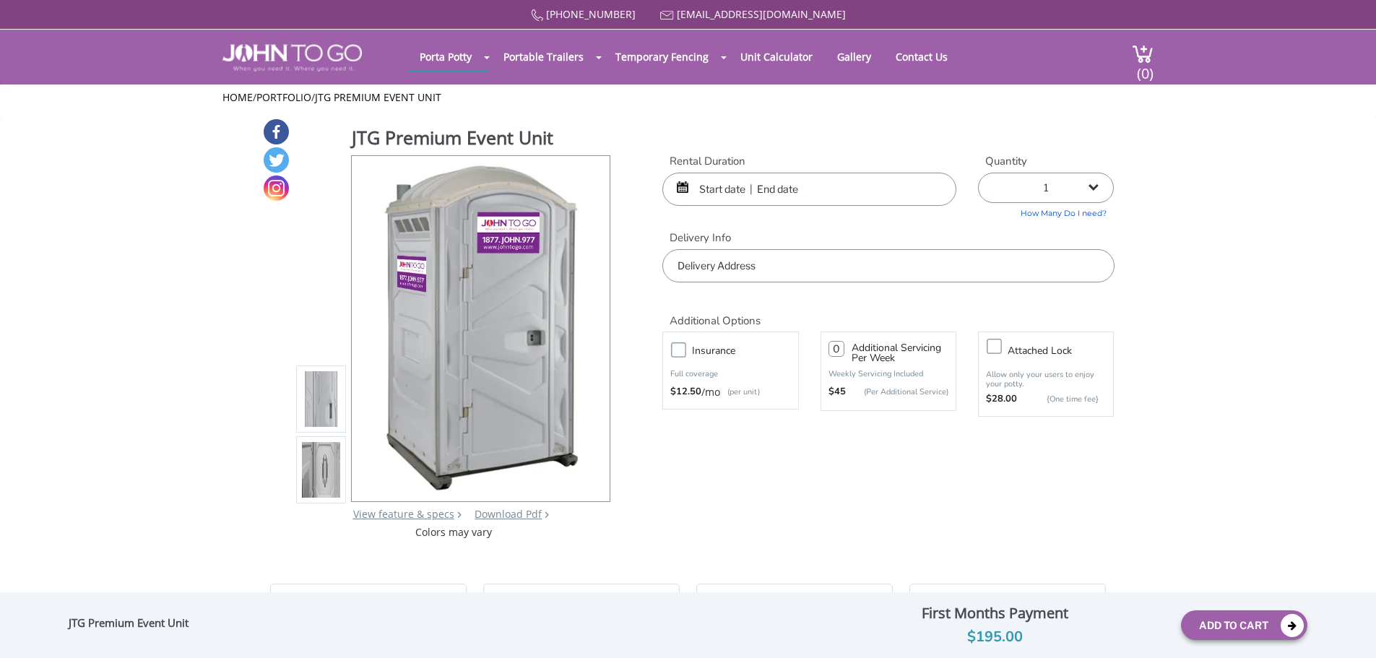
click at [748, 199] on input "text" at bounding box center [809, 189] width 294 height 33
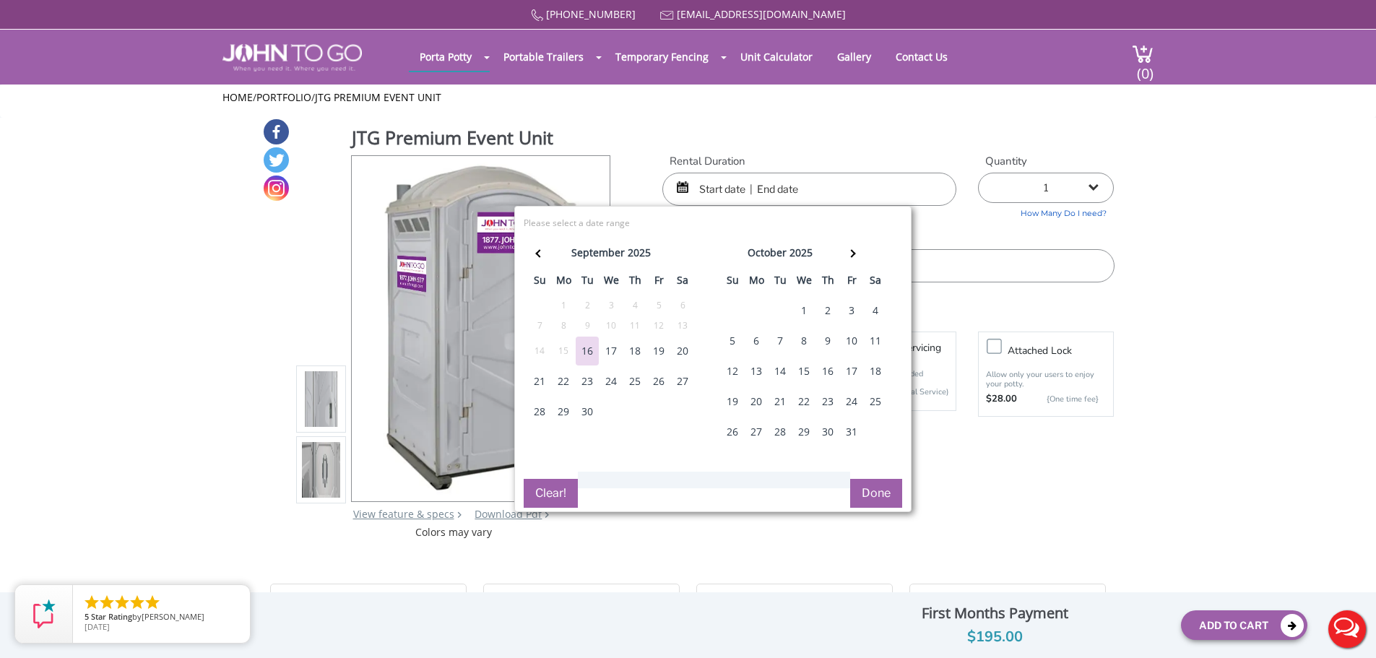
click at [593, 342] on div "16" at bounding box center [586, 350] width 23 height 29
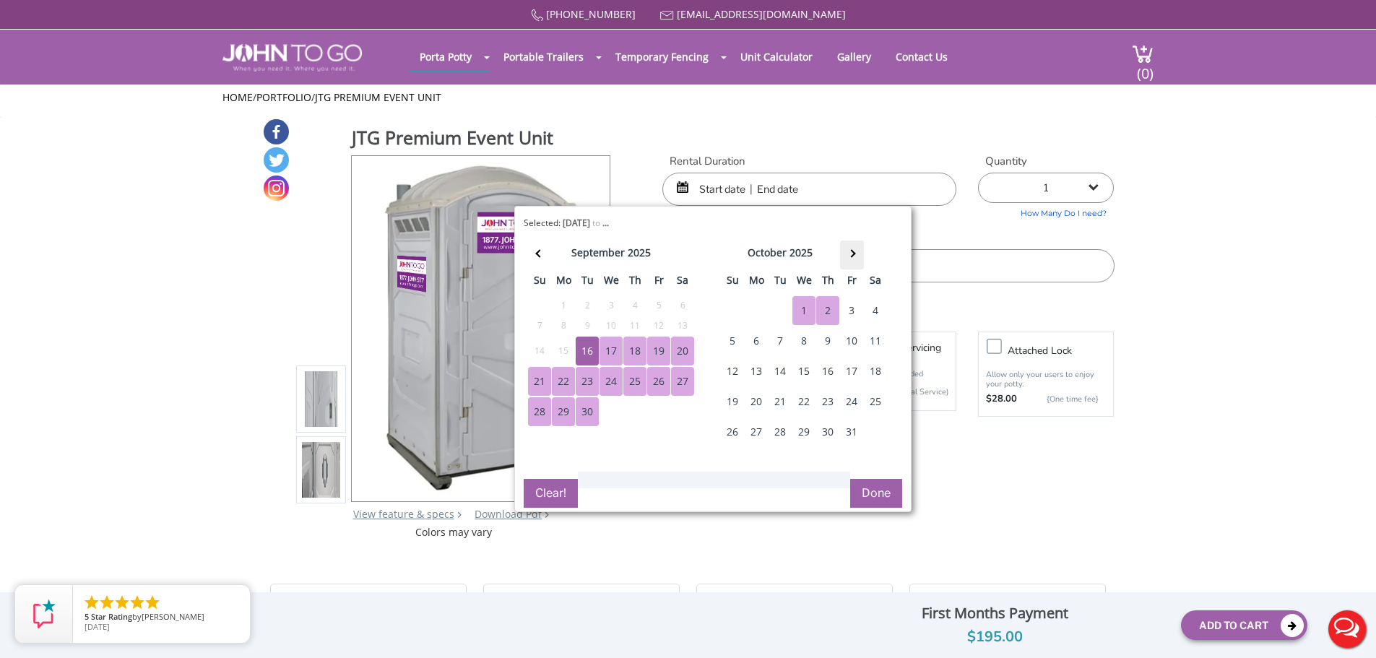
click at [858, 255] on th at bounding box center [852, 254] width 24 height 29
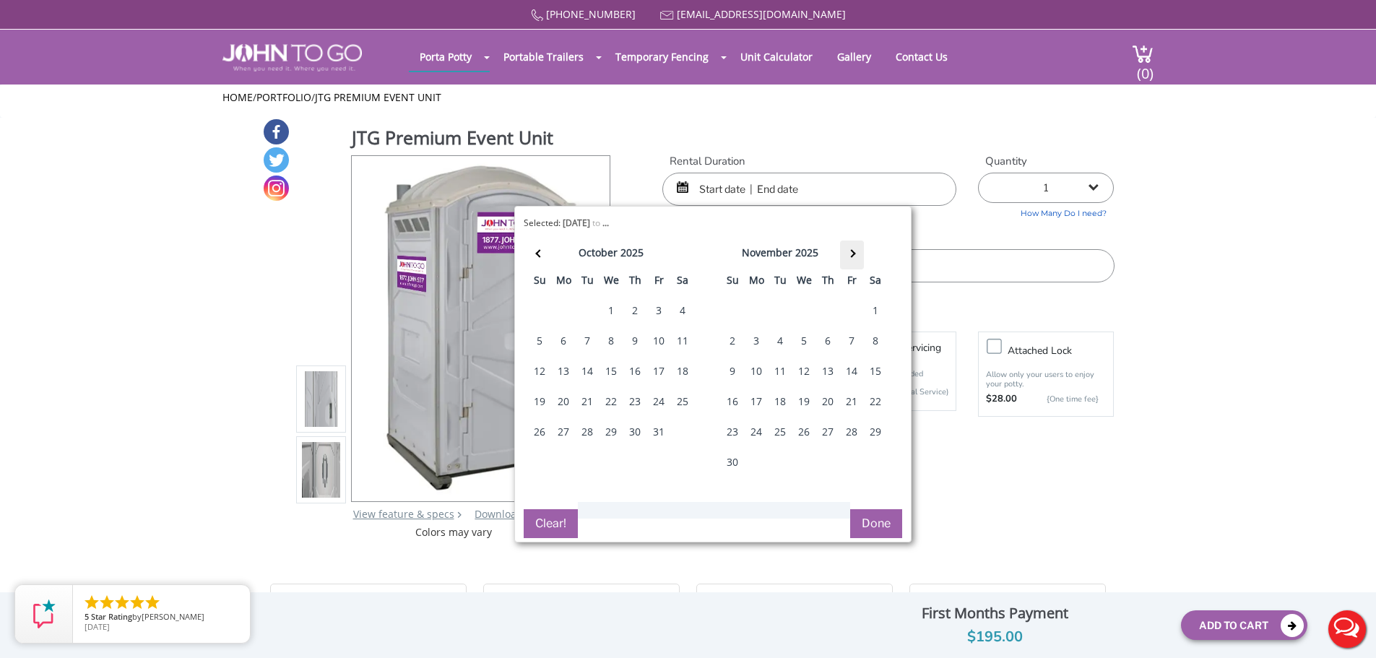
click at [858, 255] on th at bounding box center [852, 254] width 24 height 29
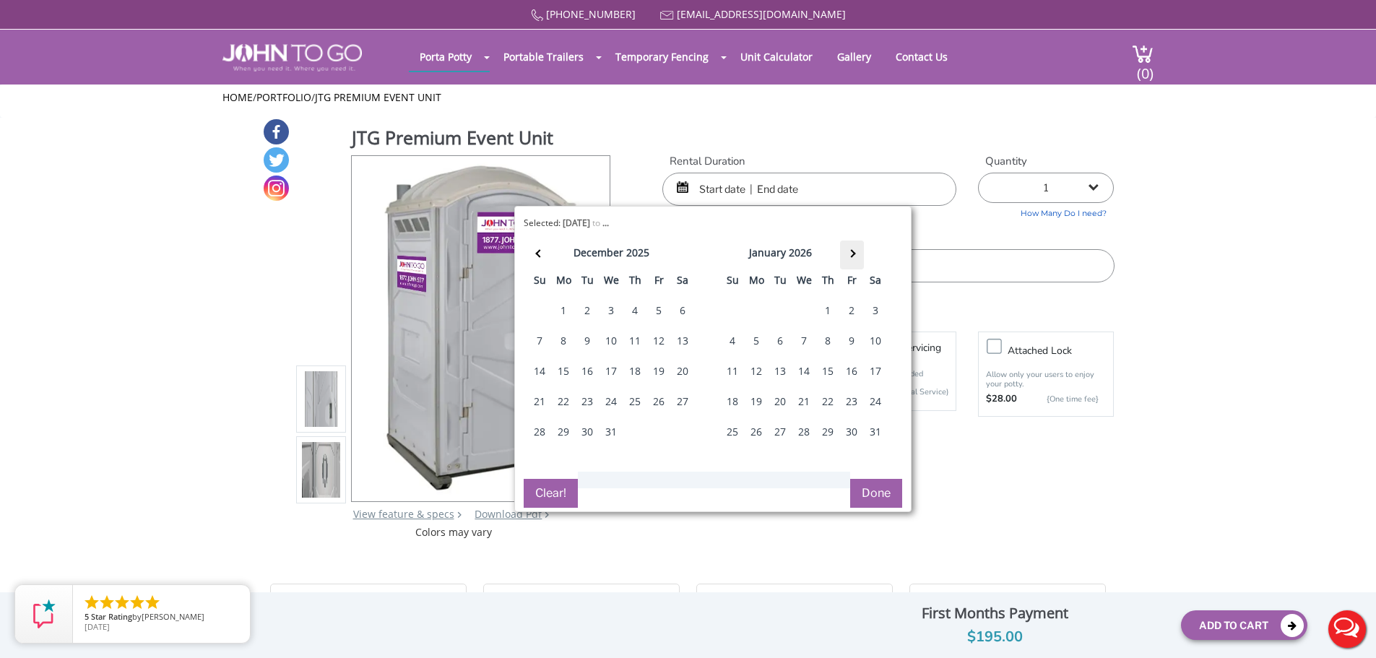
click at [858, 255] on th at bounding box center [852, 254] width 24 height 29
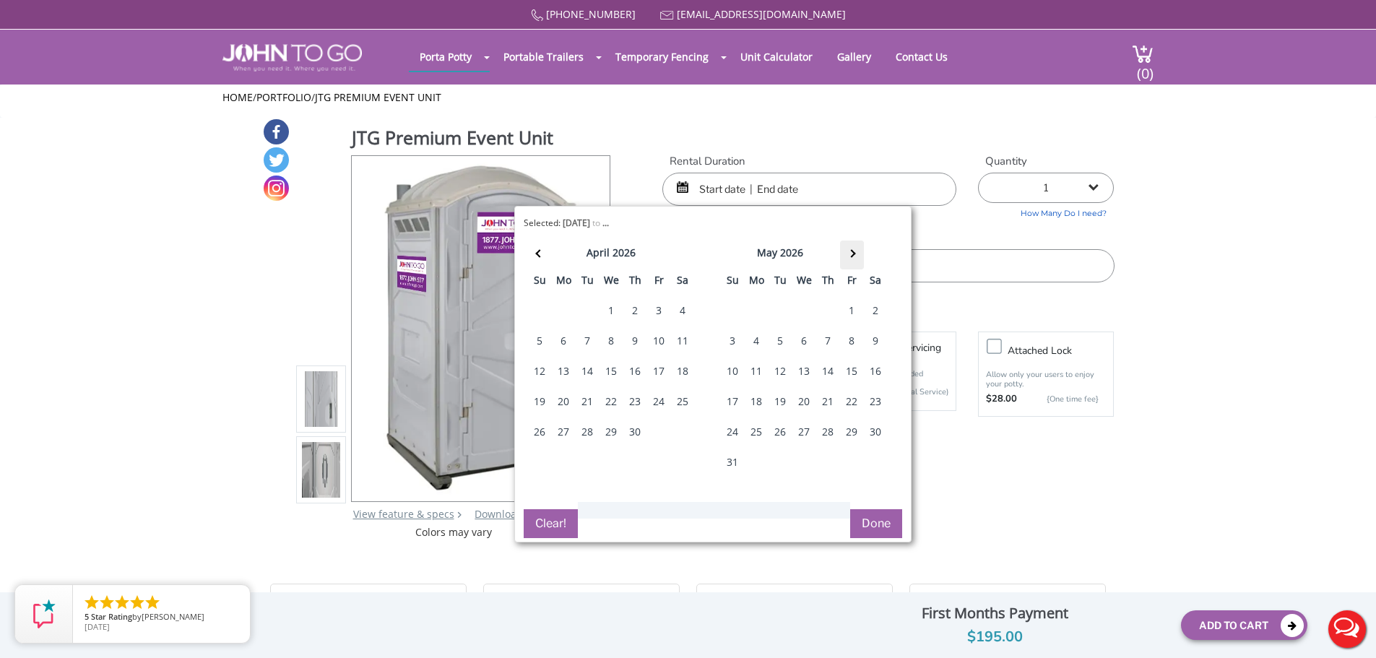
click at [858, 255] on th at bounding box center [852, 254] width 24 height 29
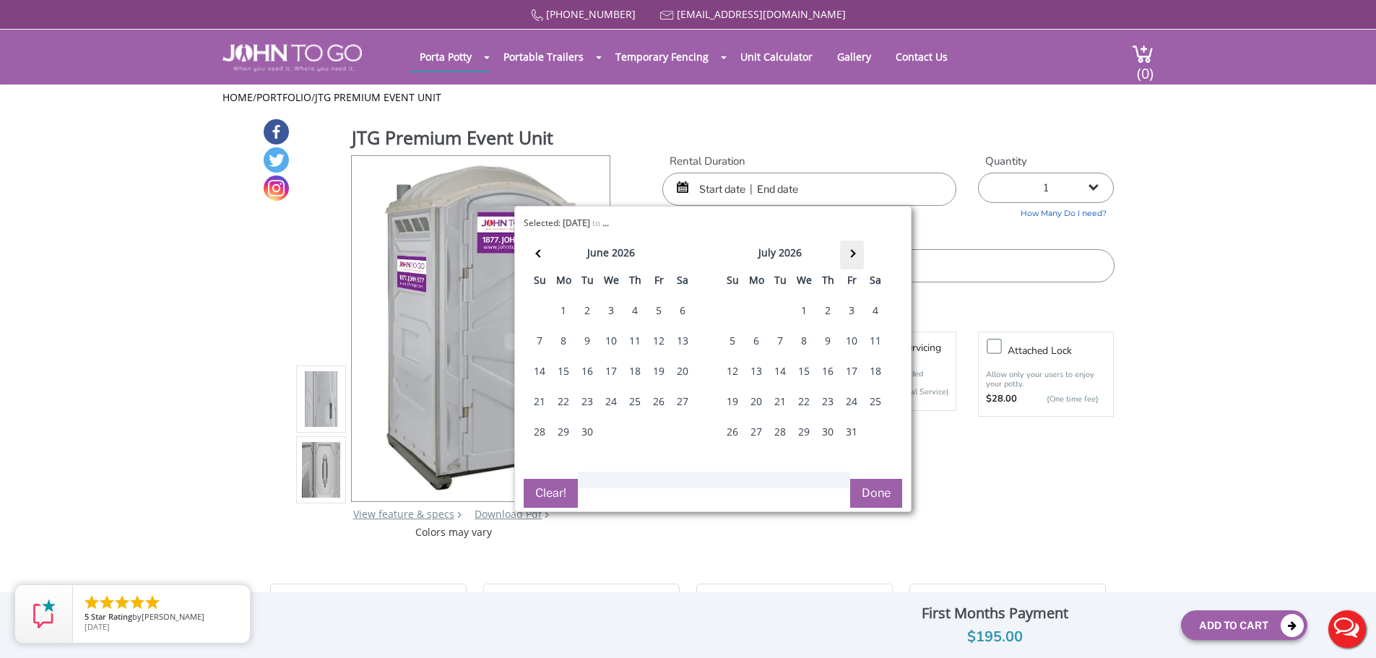
click at [858, 255] on th at bounding box center [852, 254] width 24 height 29
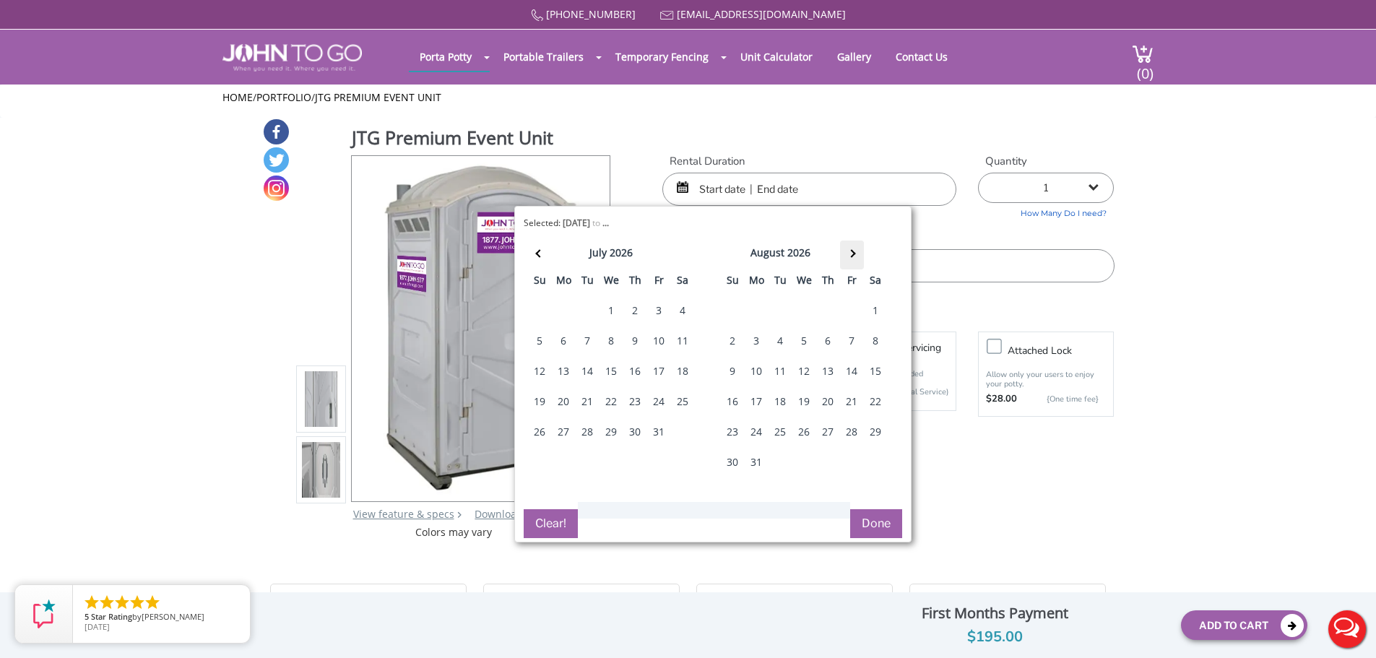
click at [858, 255] on th at bounding box center [852, 254] width 24 height 29
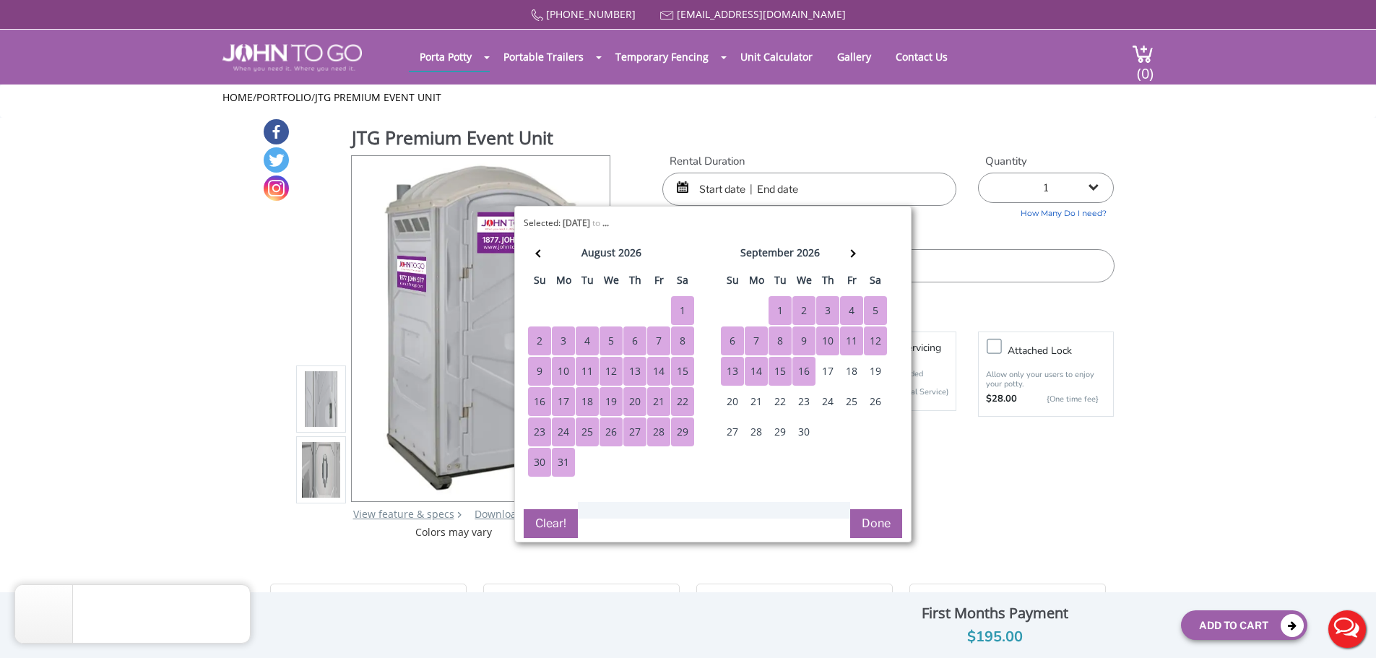
click at [793, 366] on div "16" at bounding box center [803, 371] width 23 height 29
type input "09/16/2025 to 09/16/2026"
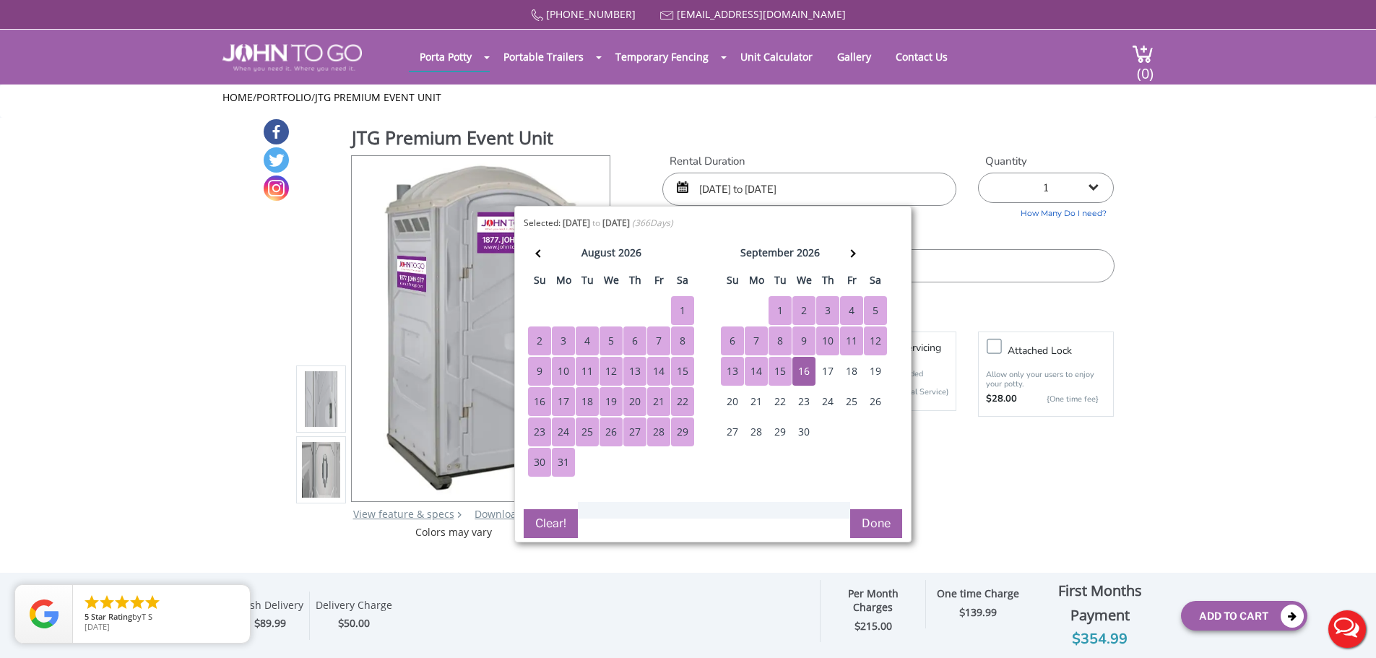
click at [875, 524] on button "Done" at bounding box center [876, 523] width 52 height 29
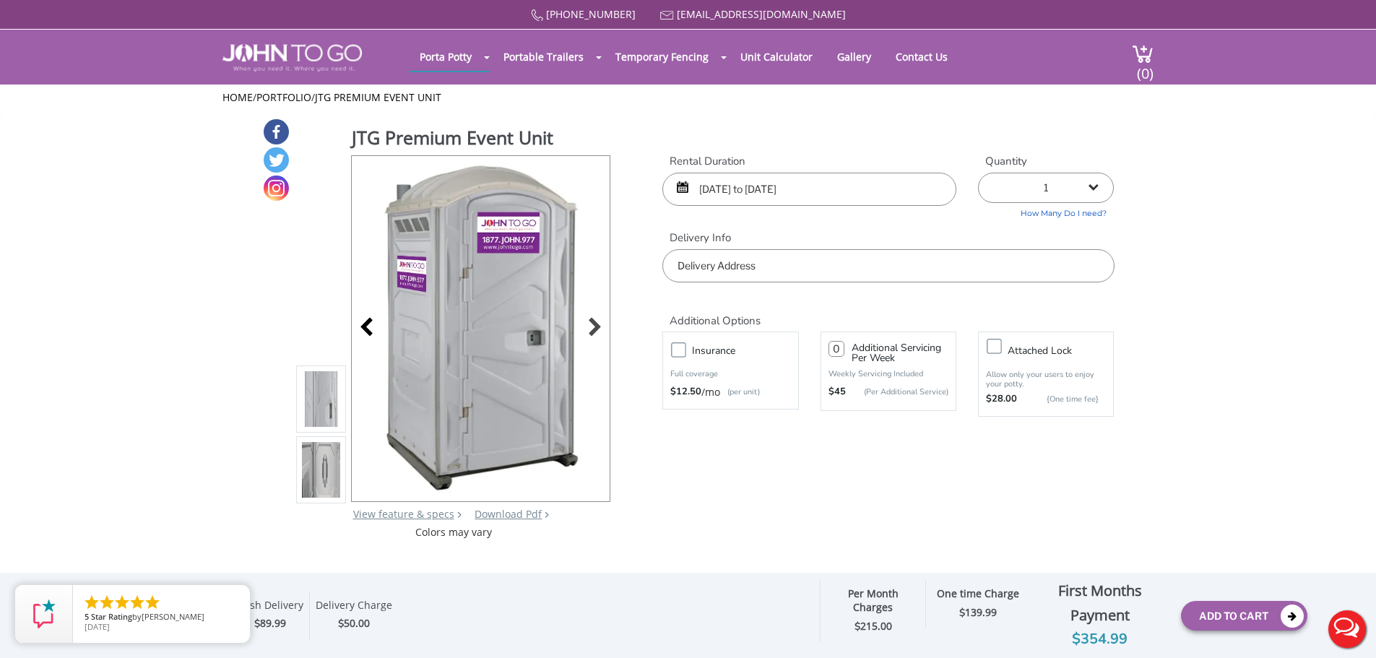
click at [370, 329] on div at bounding box center [370, 328] width 20 height 20
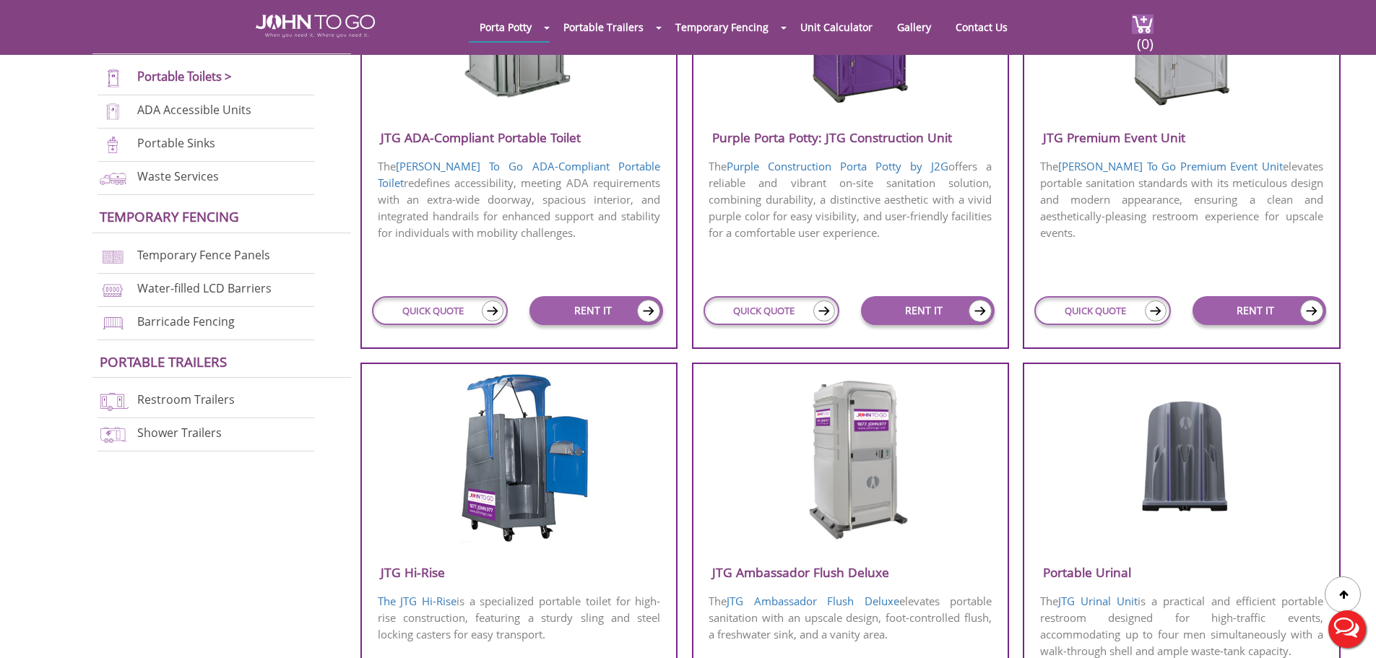
scroll to position [794, 0]
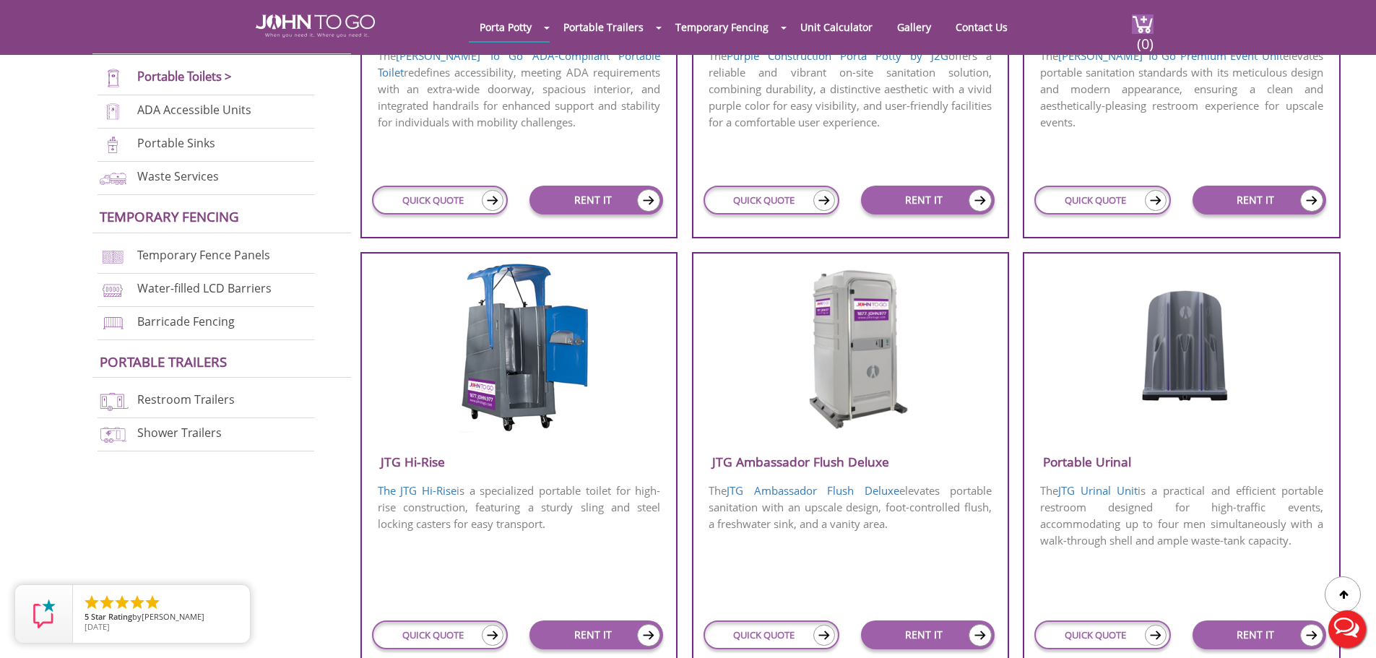
click at [873, 414] on img at bounding box center [850, 347] width 138 height 166
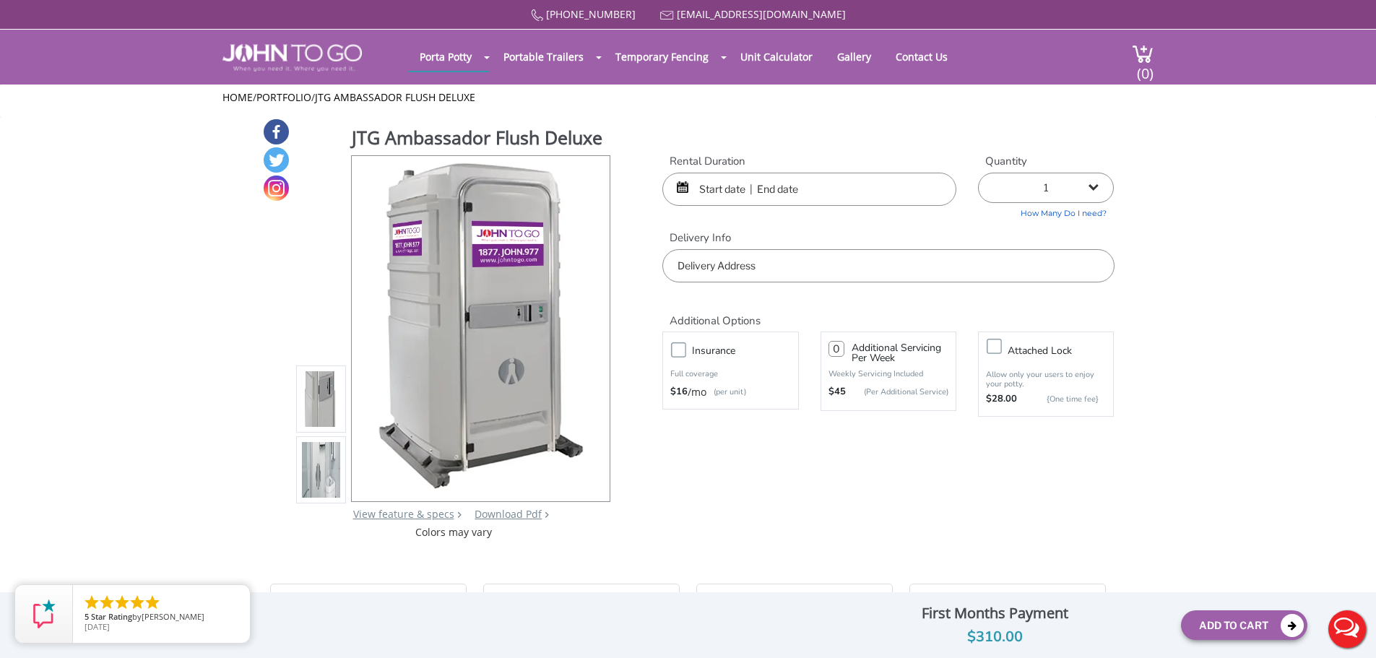
click at [542, 303] on img at bounding box center [480, 326] width 220 height 340
click at [595, 326] on div at bounding box center [591, 328] width 20 height 20
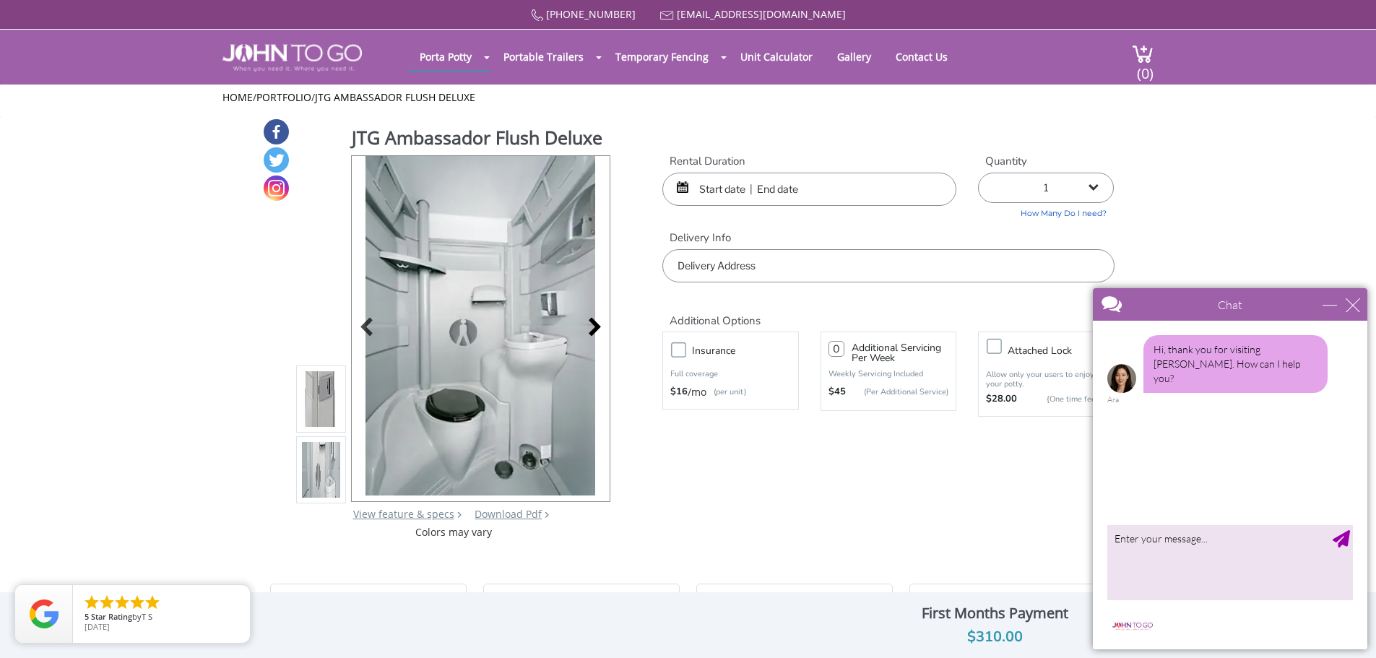
click at [590, 330] on div at bounding box center [591, 328] width 20 height 20
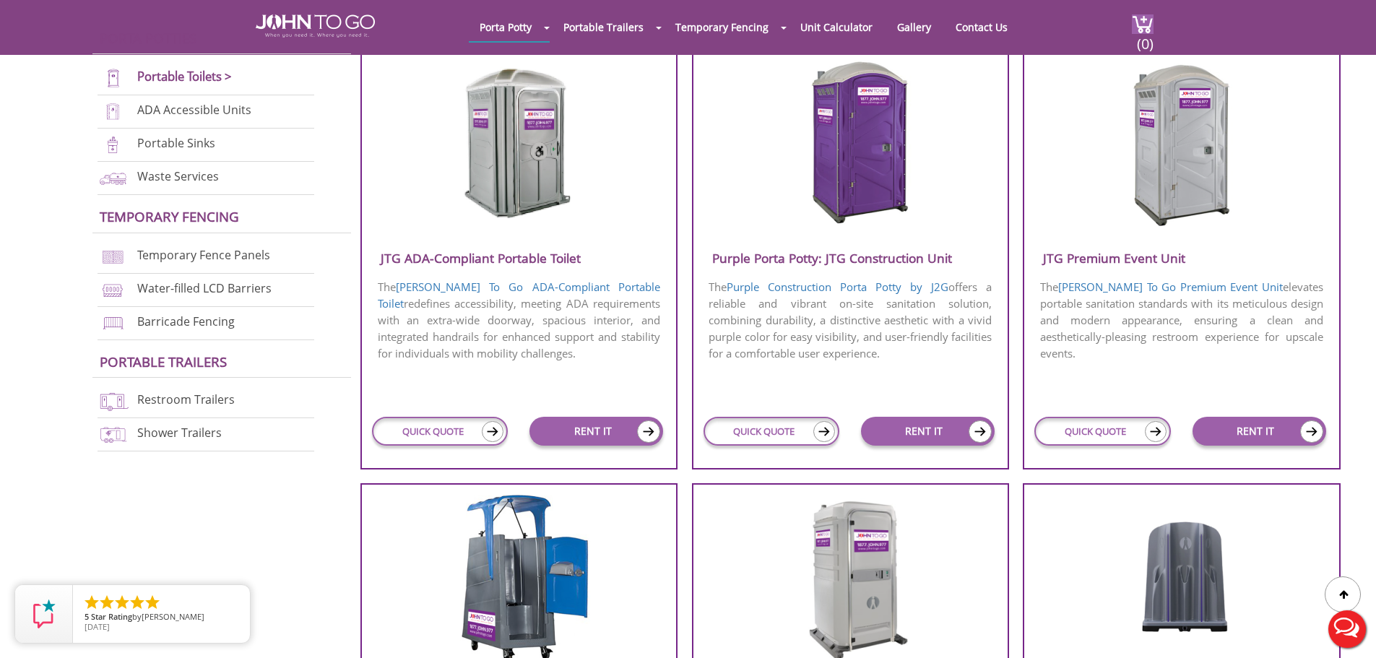
click at [533, 147] on img at bounding box center [519, 143] width 138 height 166
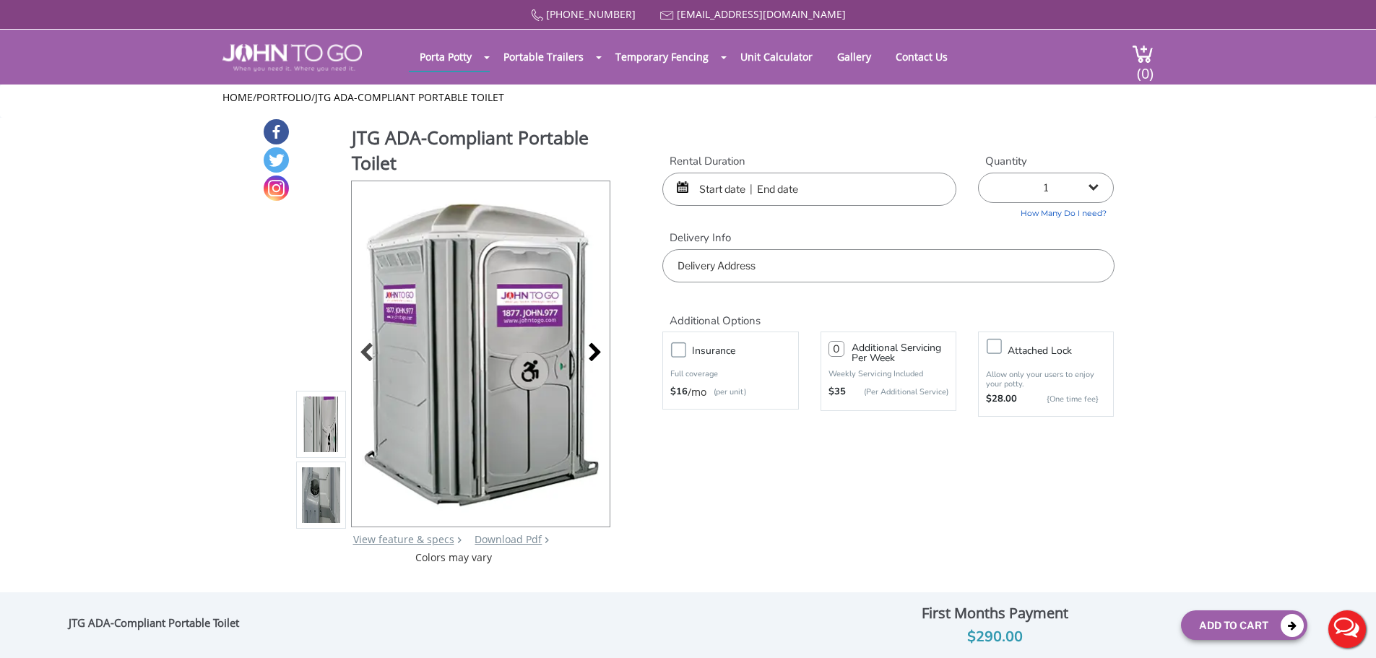
click at [594, 357] on div at bounding box center [591, 354] width 20 height 20
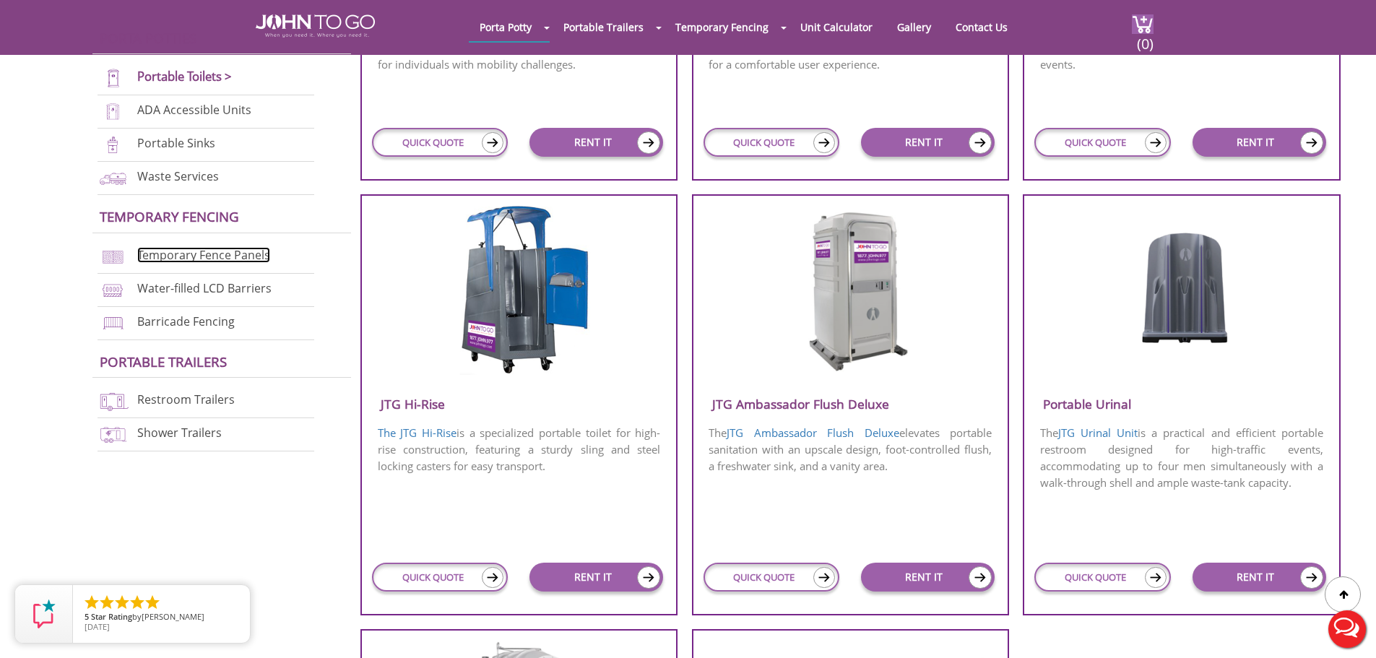
click at [200, 257] on link "Temporary Fence Panels" at bounding box center [203, 255] width 133 height 16
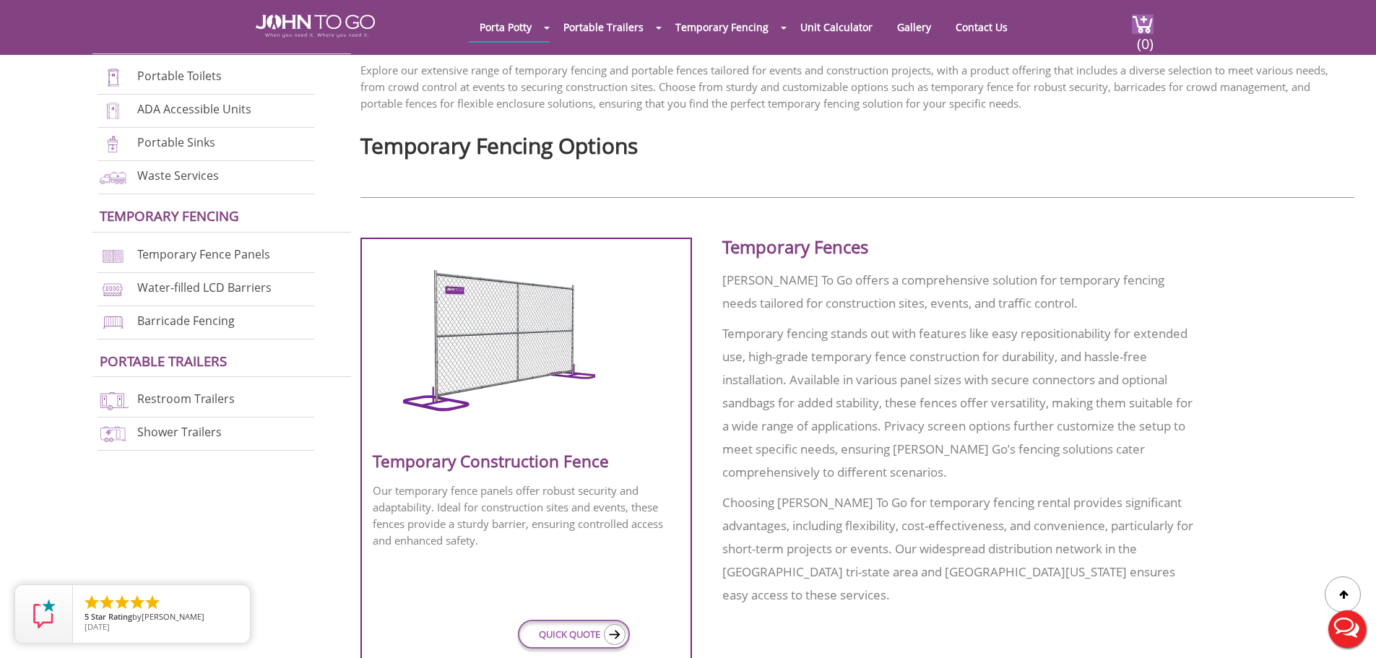
scroll to position [505, 0]
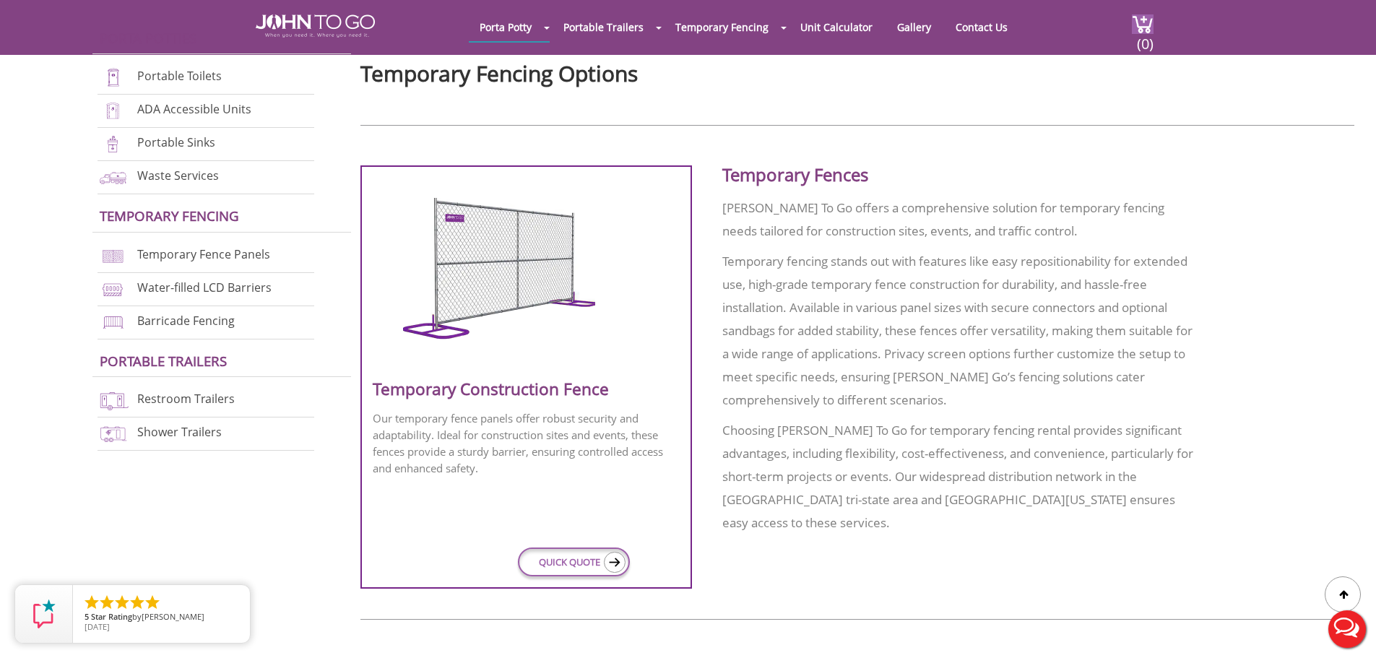
click at [490, 295] on img at bounding box center [499, 274] width 192 height 152
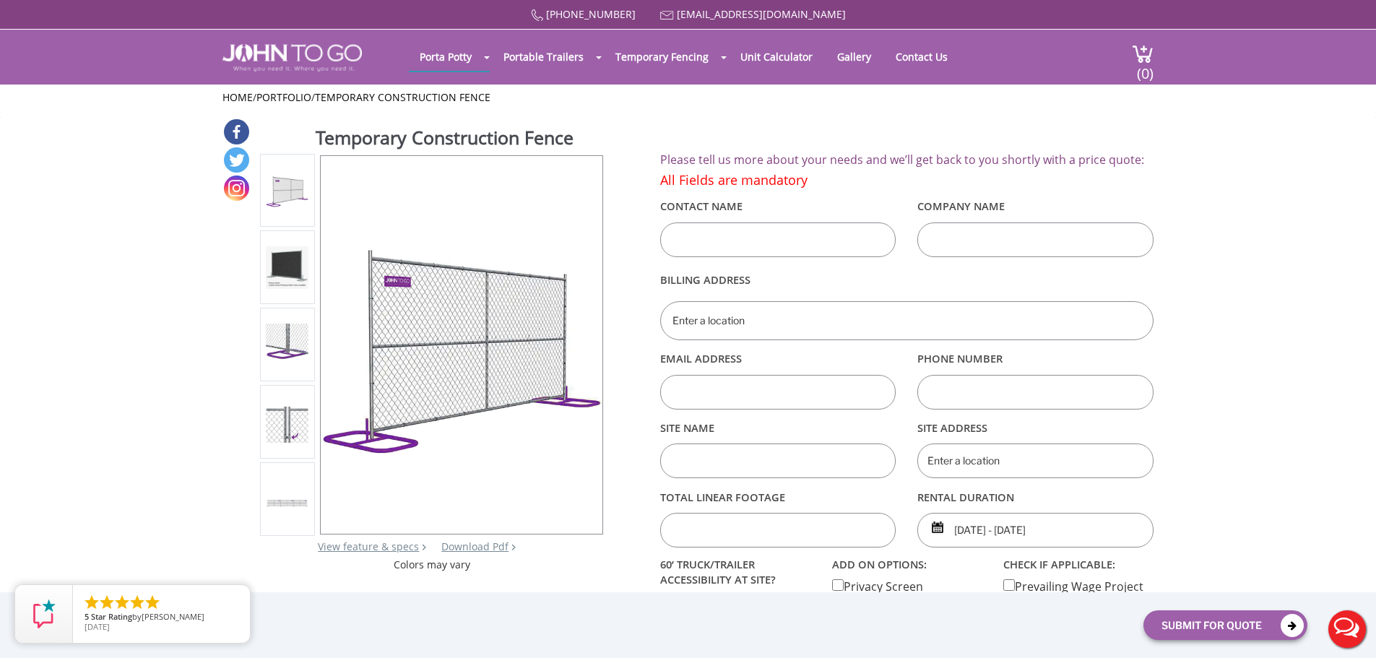
click at [284, 264] on img at bounding box center [287, 267] width 43 height 43
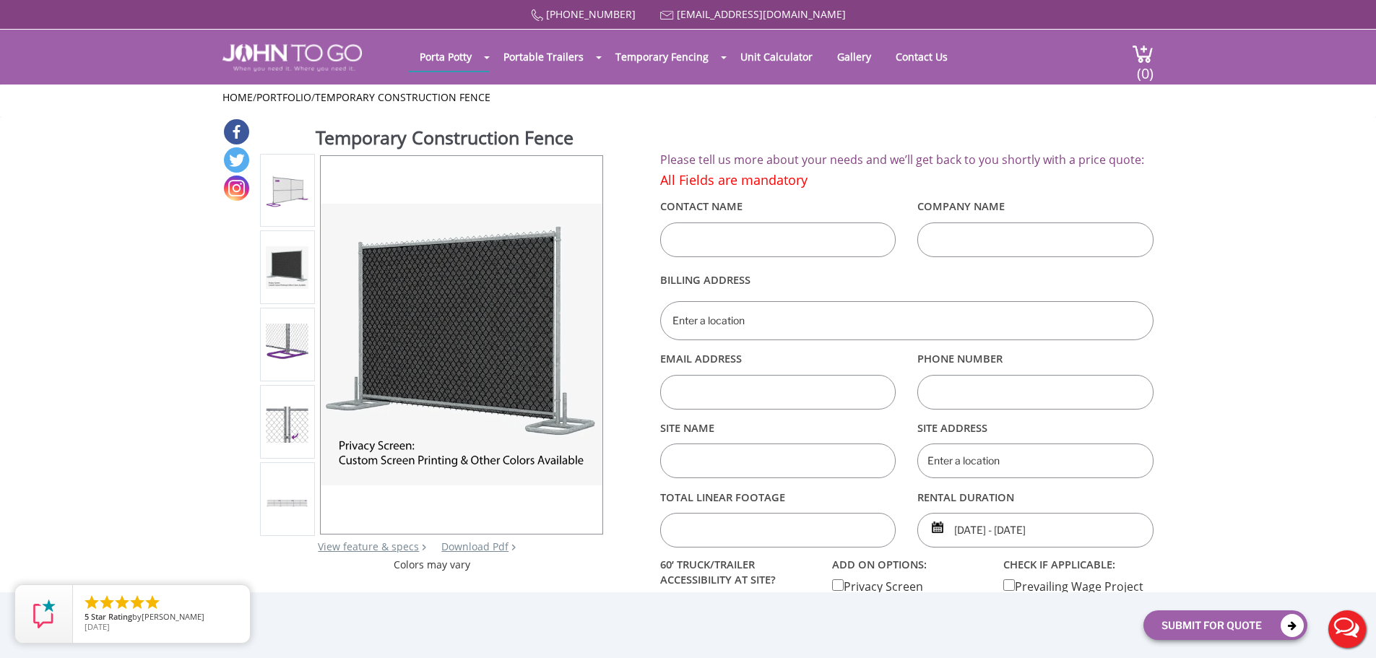
click at [285, 382] on ul at bounding box center [288, 345] width 56 height 382
click at [288, 358] on img at bounding box center [287, 344] width 43 height 42
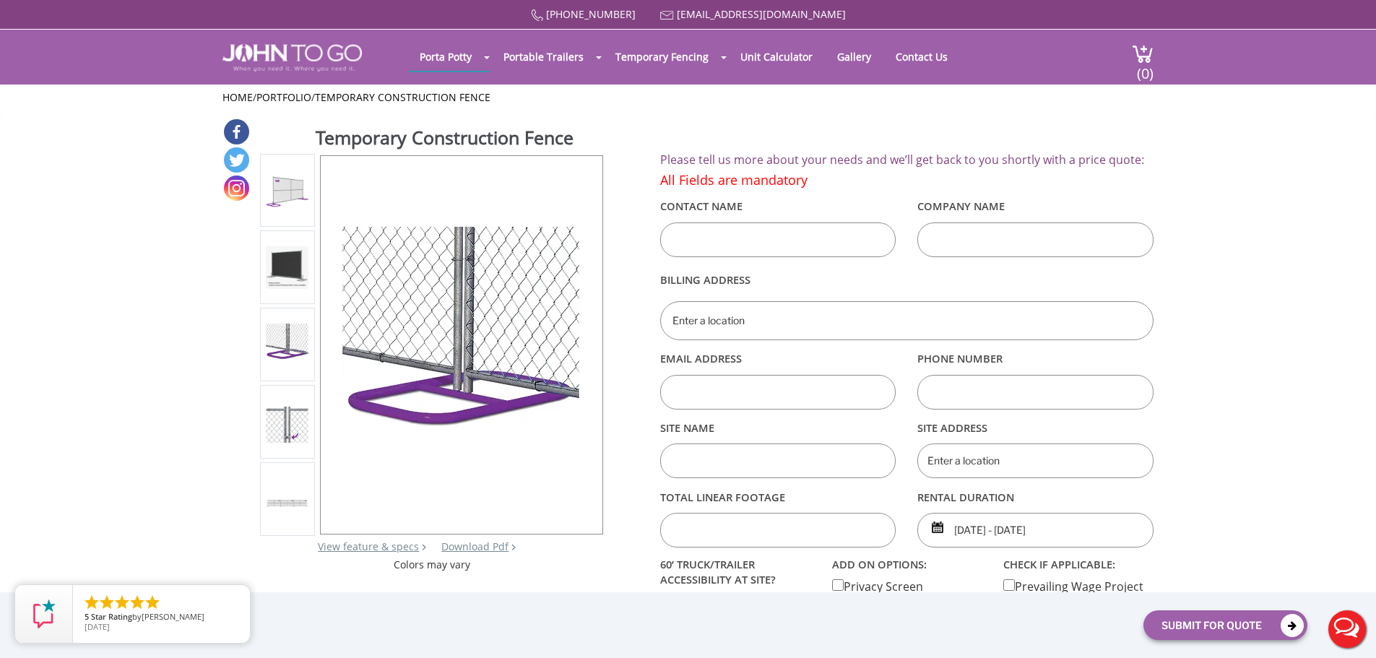
click at [280, 430] on img at bounding box center [287, 422] width 43 height 42
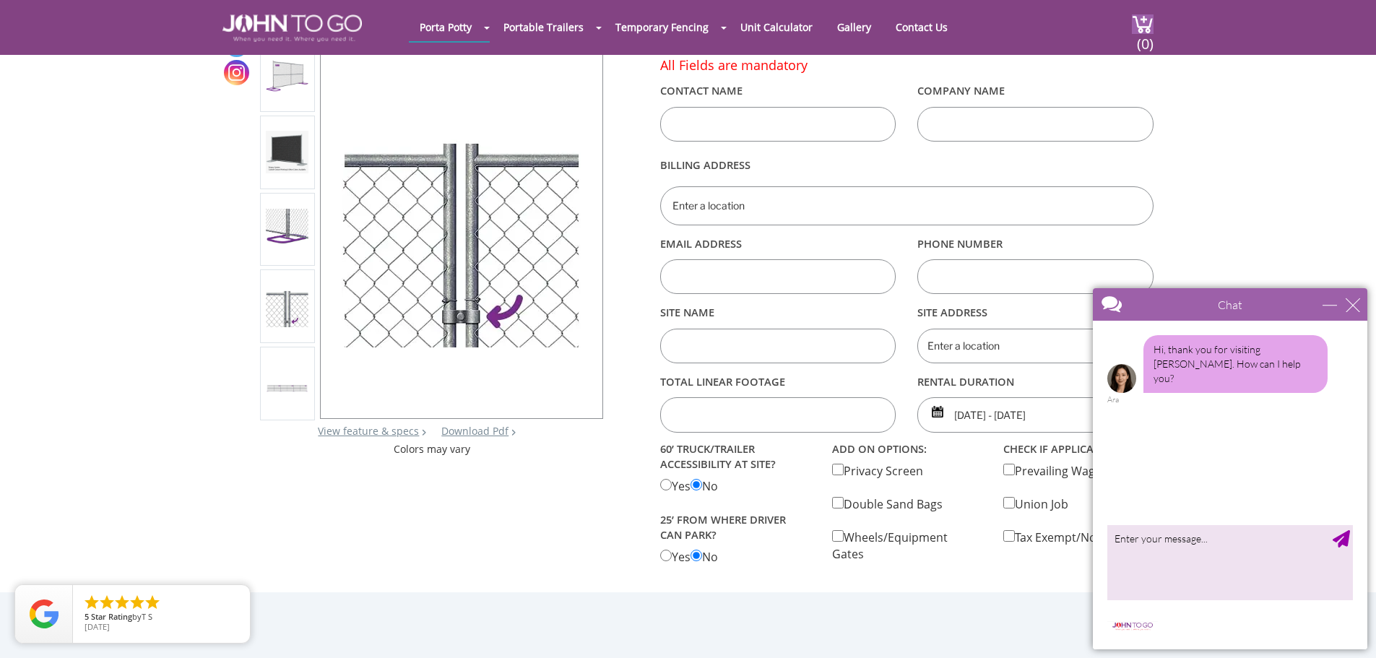
scroll to position [144, 0]
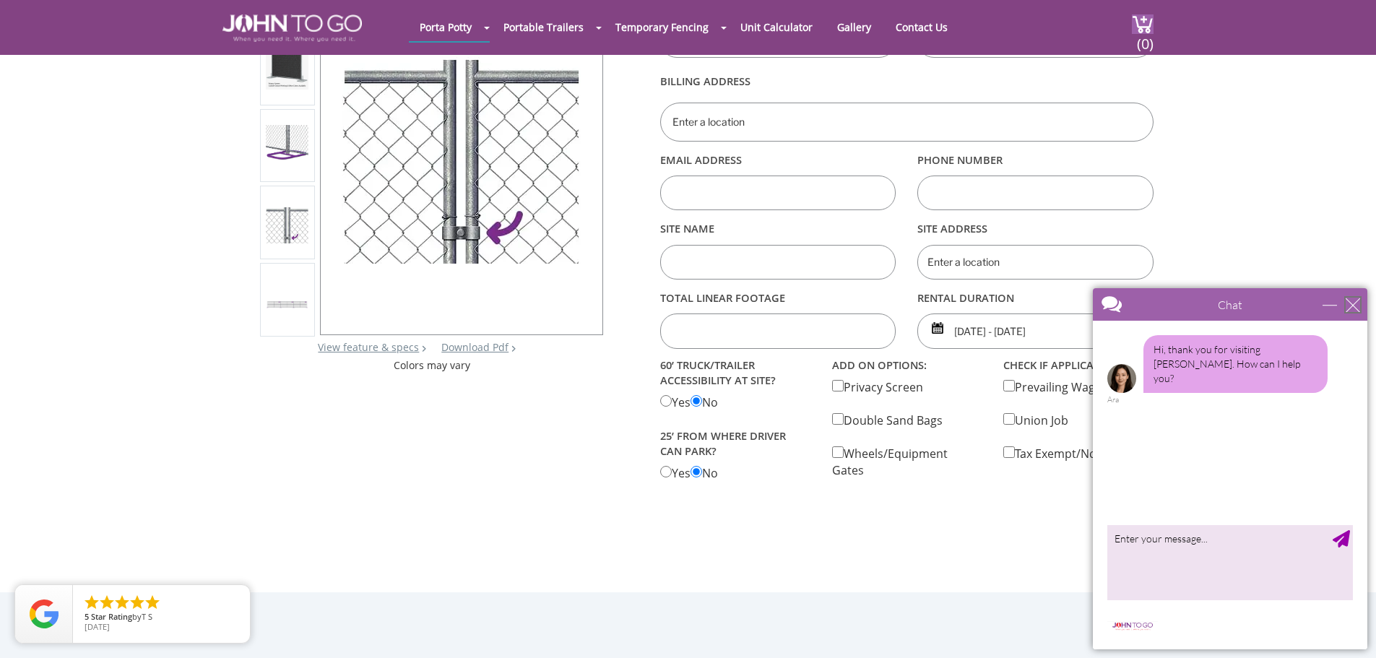
click at [1356, 308] on div "close" at bounding box center [1352, 304] width 14 height 14
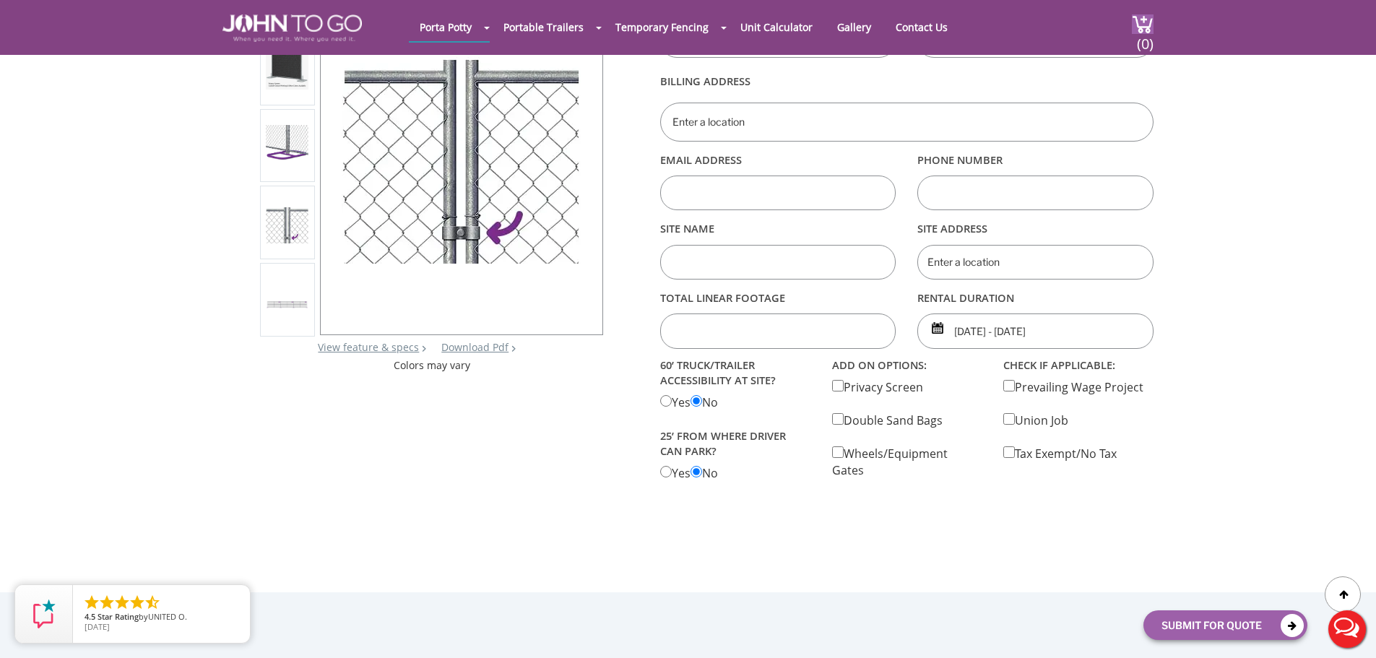
scroll to position [0, 0]
